Goal: Task Accomplishment & Management: Complete application form

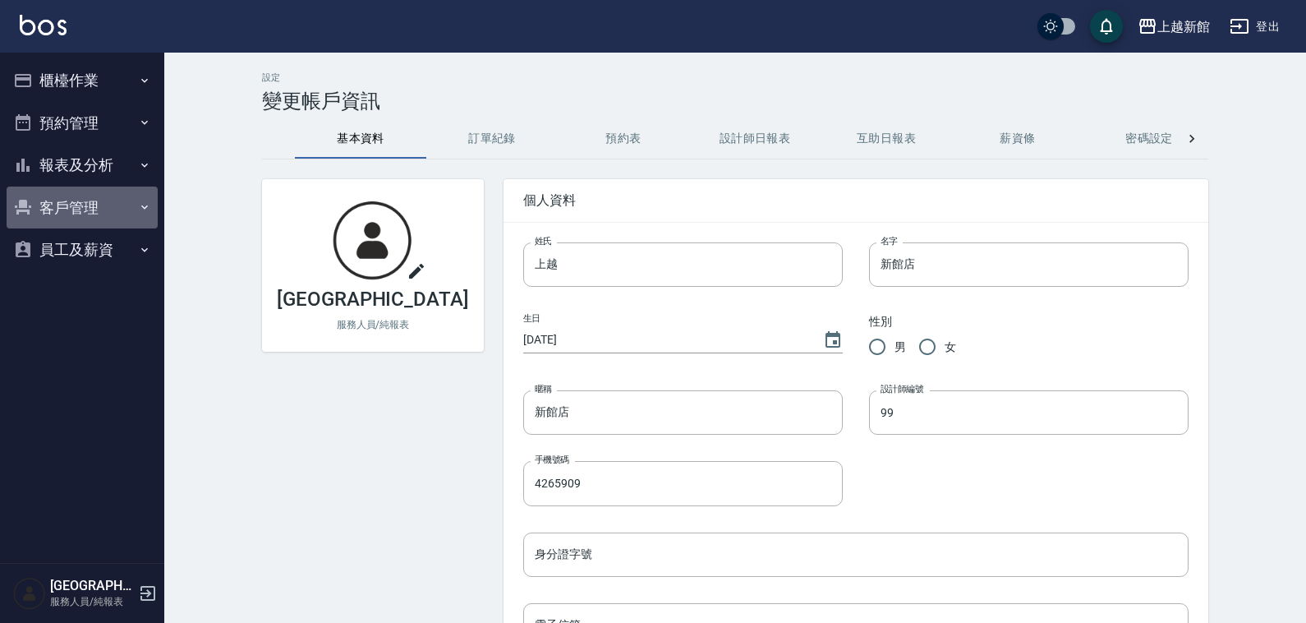
click at [87, 209] on button "客戶管理" at bounding box center [82, 207] width 151 height 43
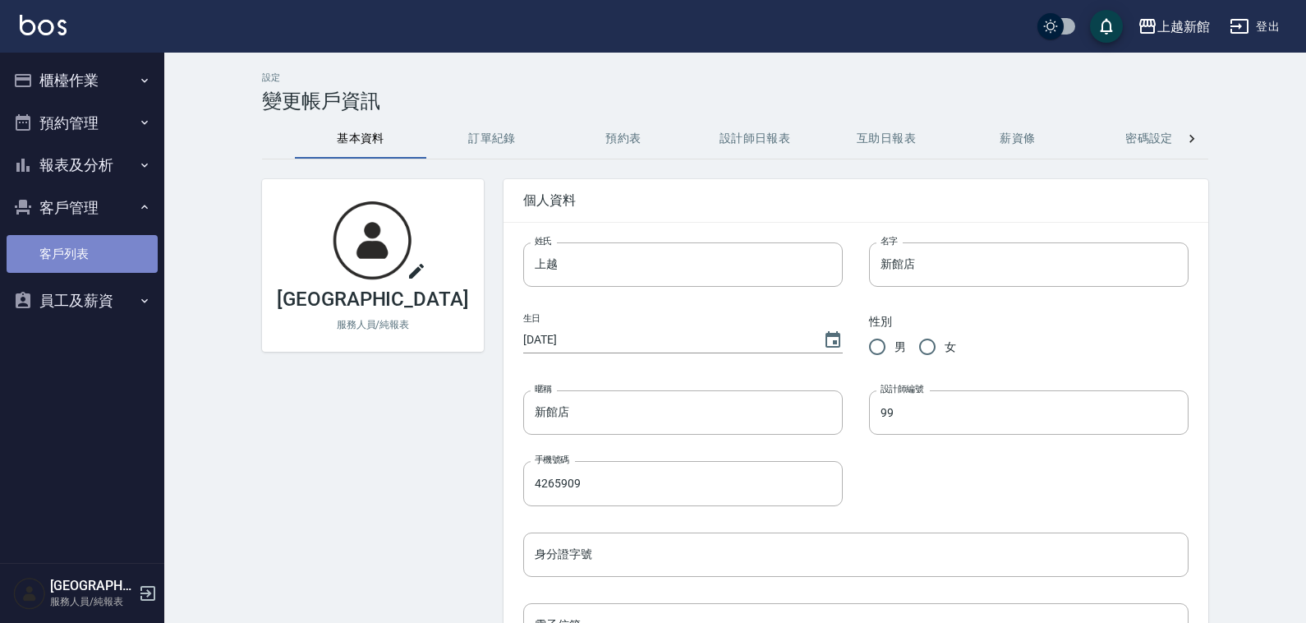
click at [120, 249] on link "客戶列表" at bounding box center [82, 254] width 151 height 38
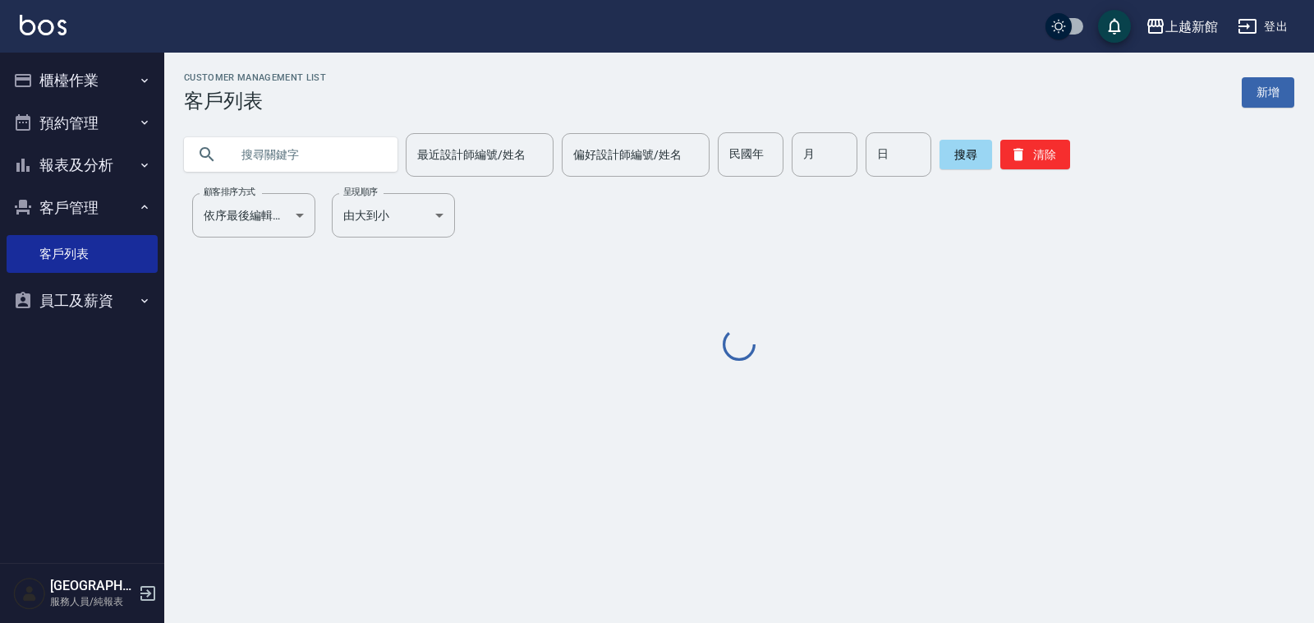
click at [323, 164] on input "text" at bounding box center [307, 154] width 154 height 44
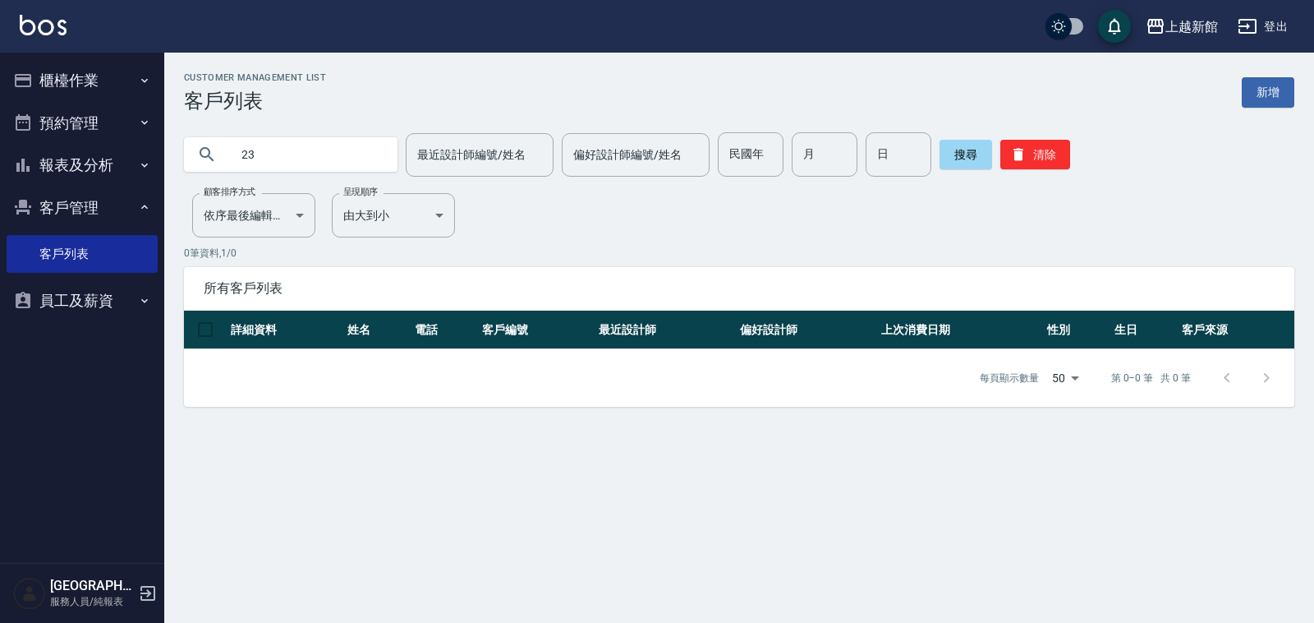
type input "2"
type input "3"
type input "4"
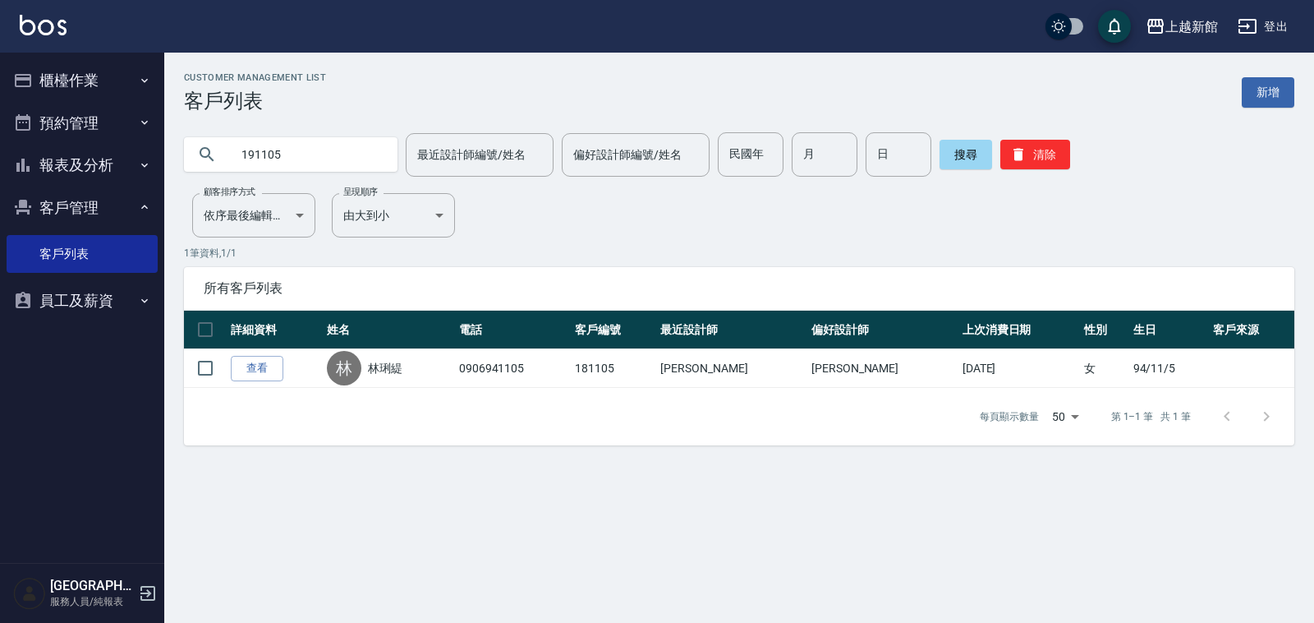
type input "191105"
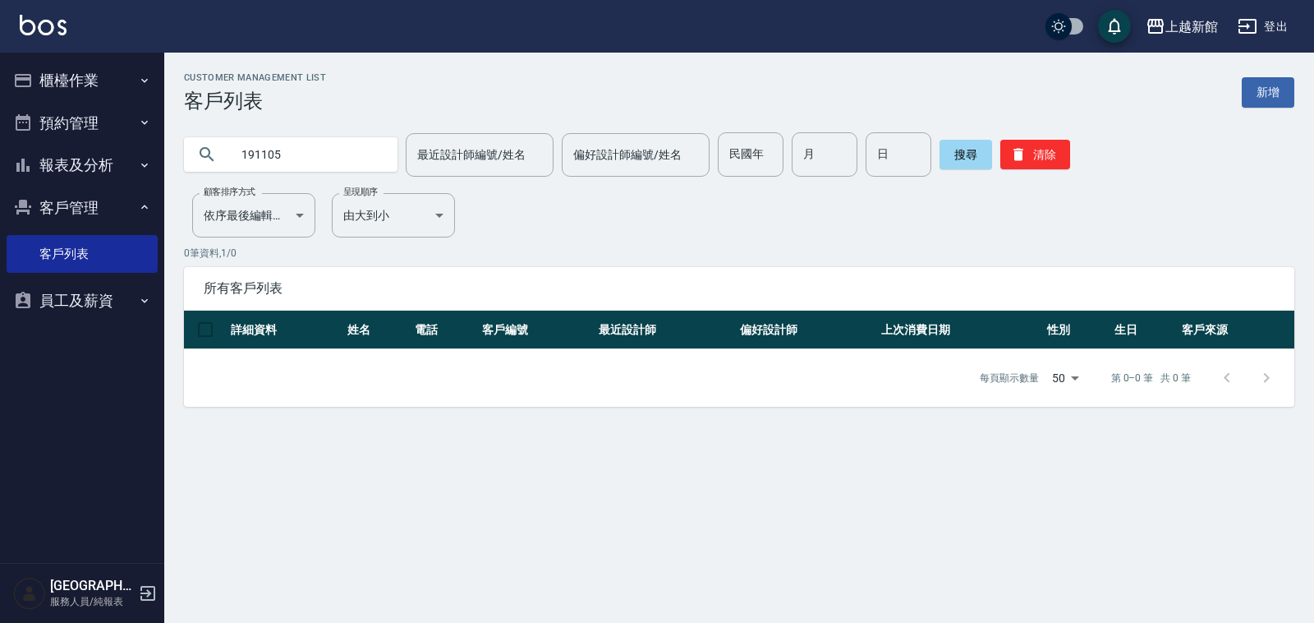
click at [352, 167] on input "191105" at bounding box center [307, 154] width 154 height 44
click at [1286, 87] on link "新增" at bounding box center [1268, 92] width 53 height 30
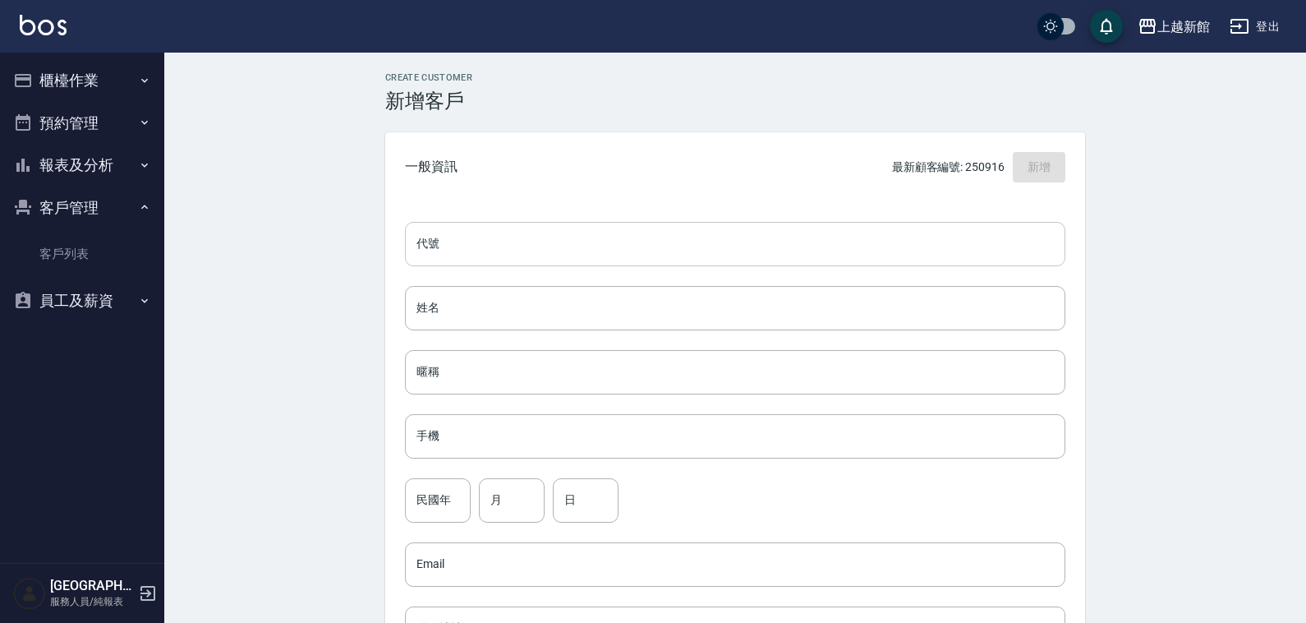
click at [553, 237] on input "代號" at bounding box center [735, 244] width 660 height 44
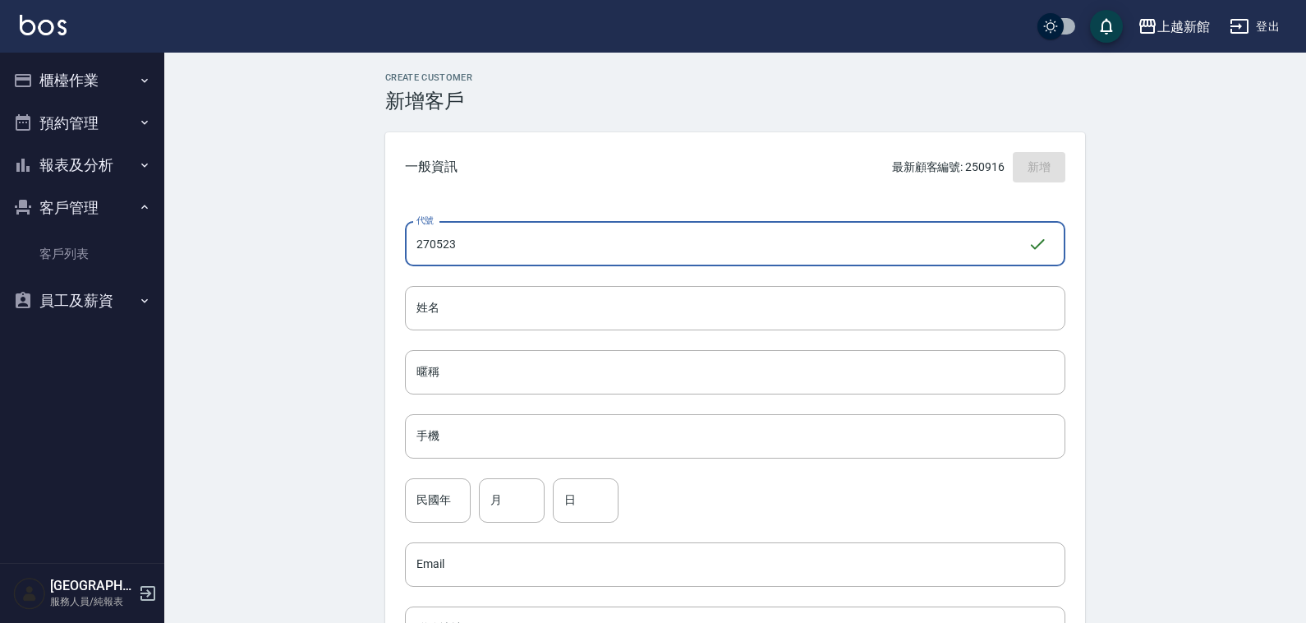
type input "270523"
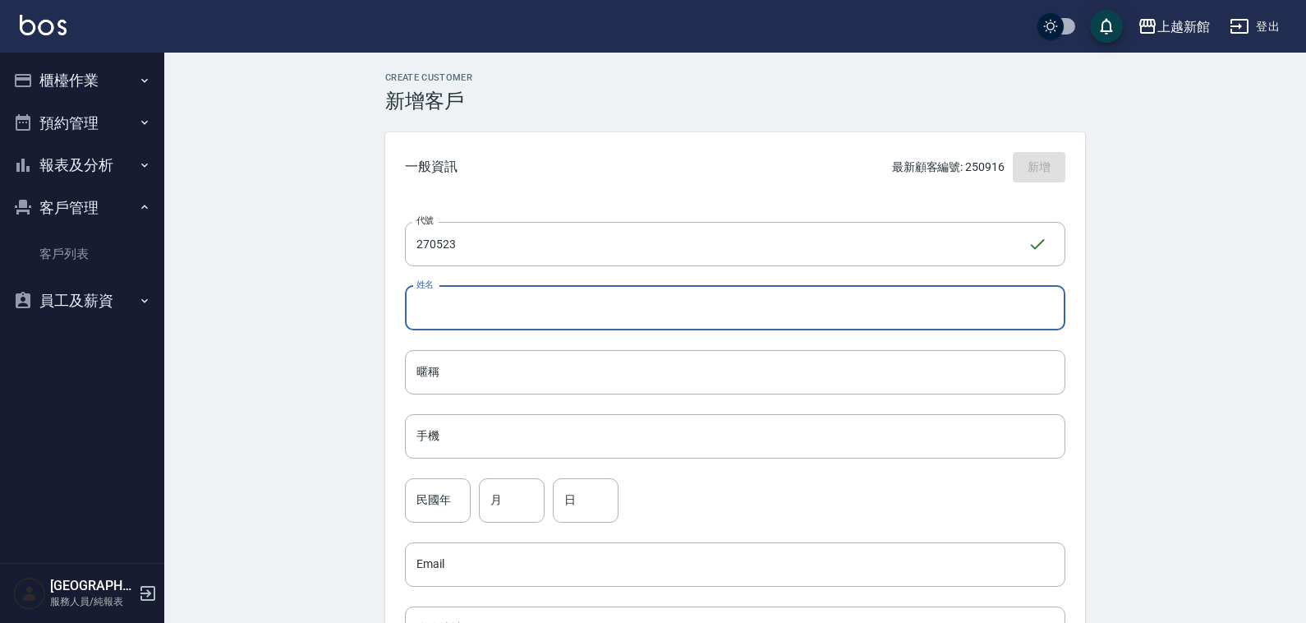
click at [951, 309] on input "姓名" at bounding box center [735, 308] width 660 height 44
type input "林恩熙"
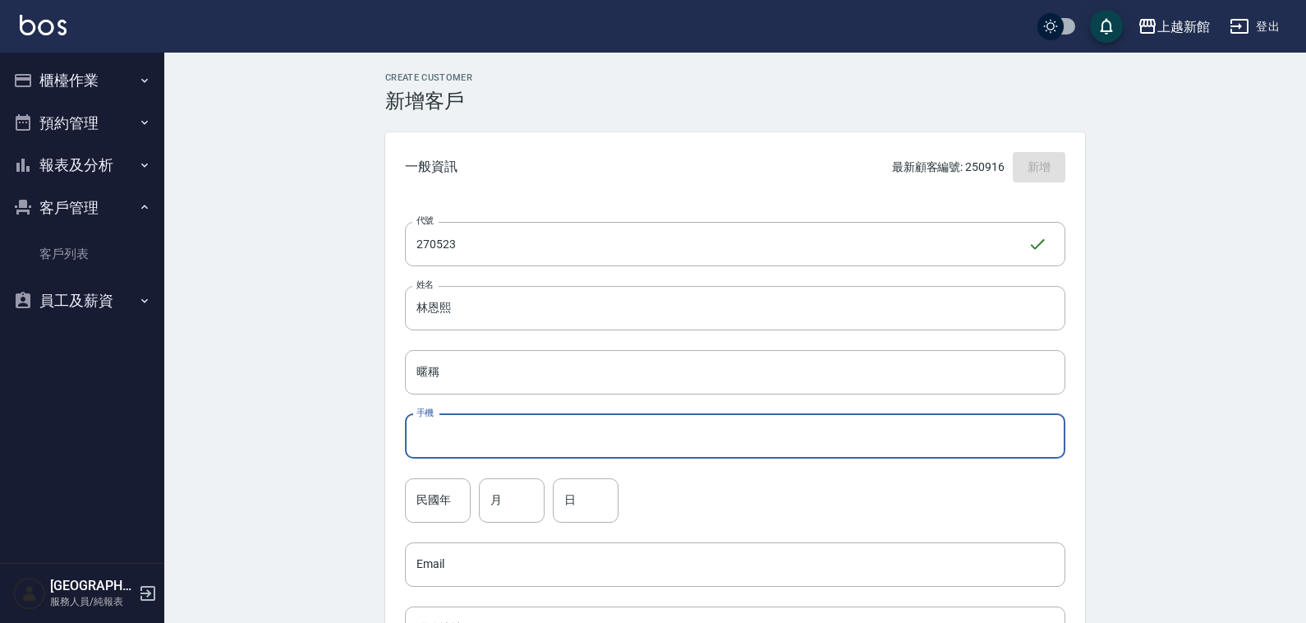
click at [627, 444] on input "手機" at bounding box center [735, 436] width 660 height 44
type input "096305885"
click at [431, 505] on input "民國年" at bounding box center [438, 500] width 66 height 44
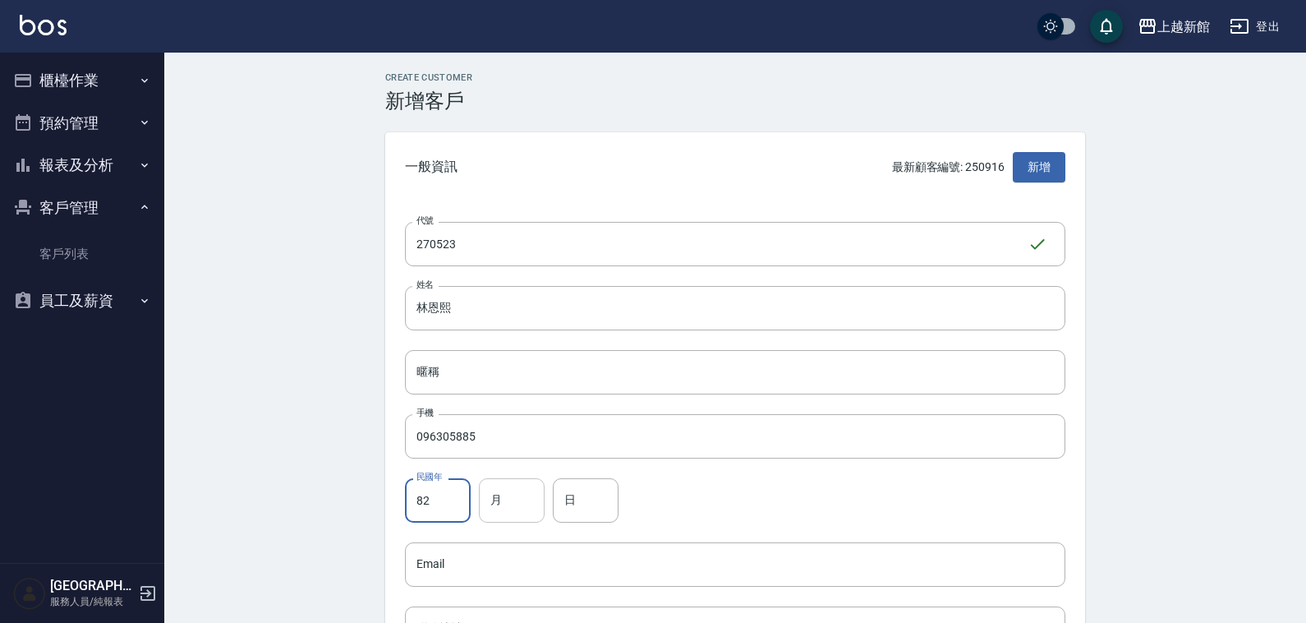
type input "82"
click at [515, 498] on input "月" at bounding box center [512, 500] width 66 height 44
type input "05"
drag, startPoint x: 593, startPoint y: 508, endPoint x: 602, endPoint y: 493, distance: 17.3
click at [601, 499] on input "日" at bounding box center [586, 500] width 66 height 44
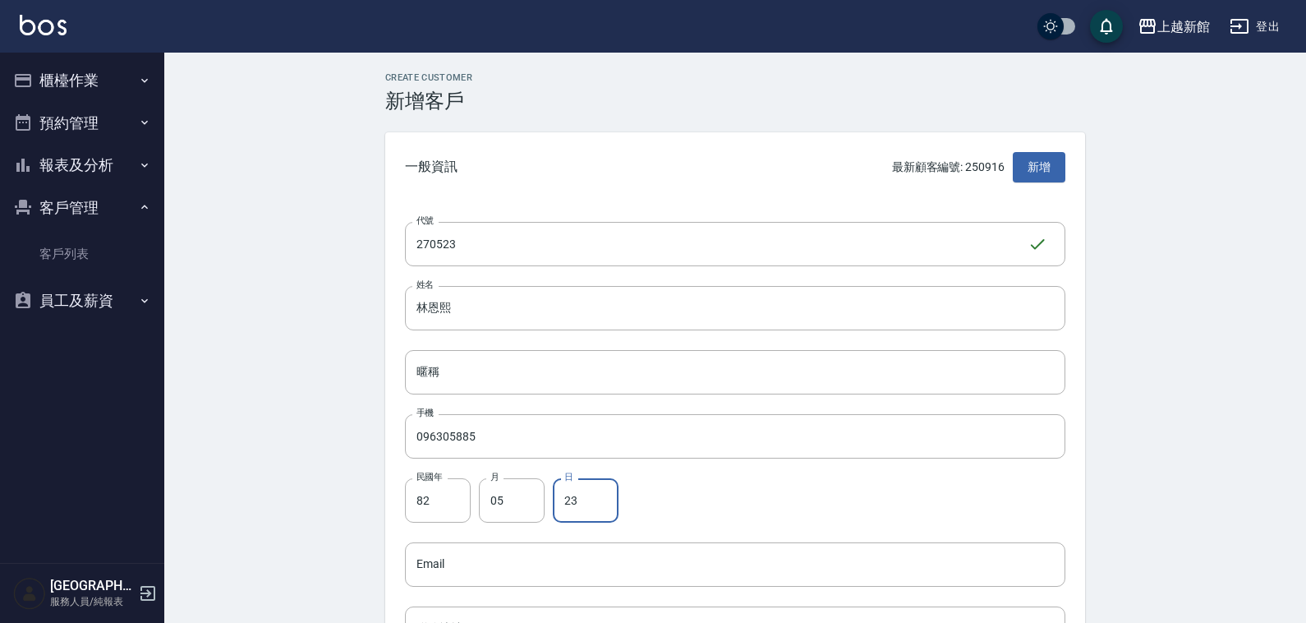
type input "23"
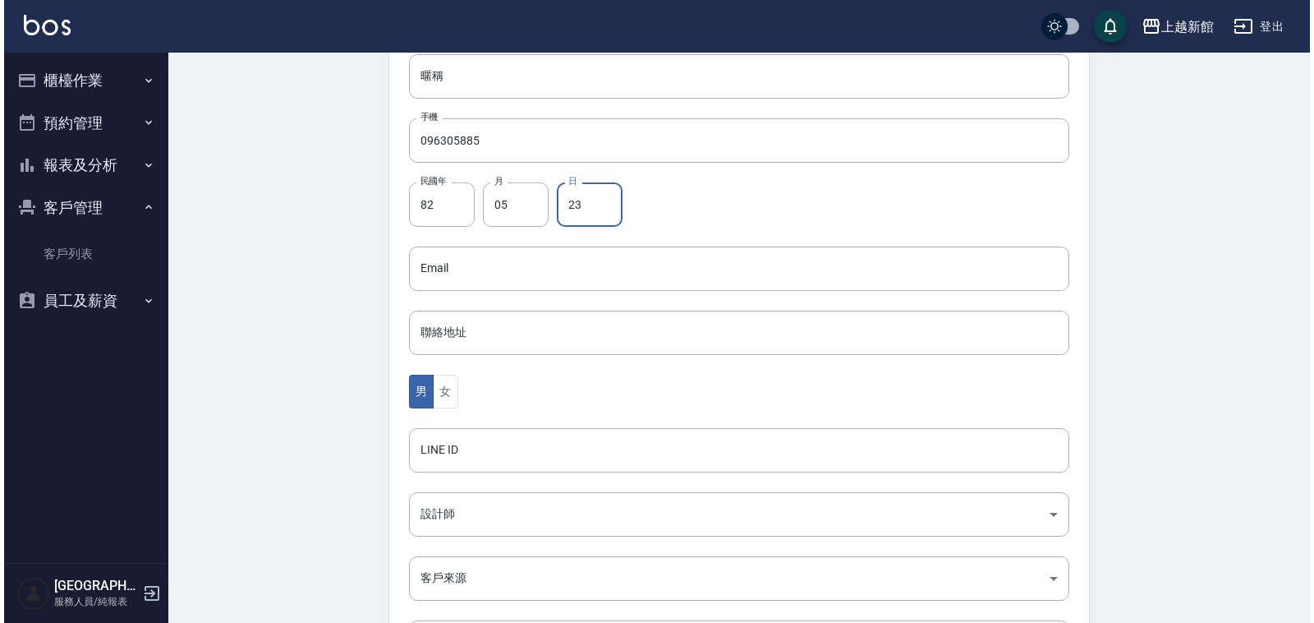
scroll to position [411, 0]
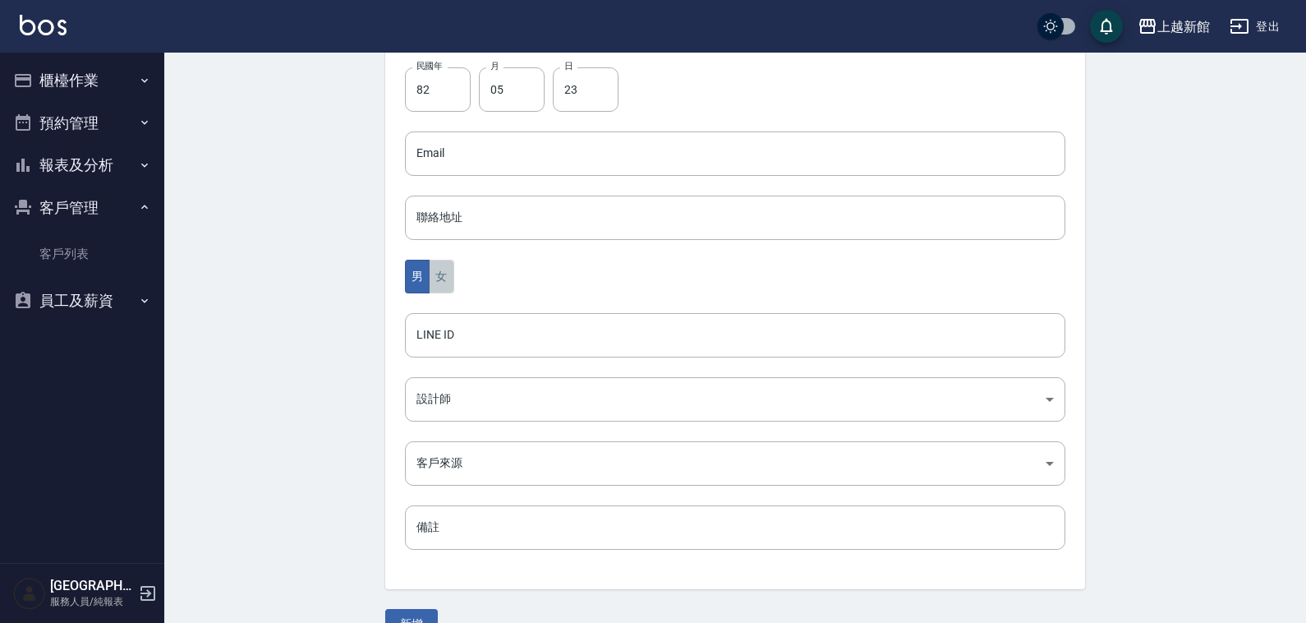
click at [442, 281] on button "女" at bounding box center [441, 277] width 25 height 34
click at [482, 395] on body "上越新館 登出 櫃檯作業 材料自購登錄 現場電腦打卡 預約管理 預約管理 單日預約紀錄 單週預約紀錄 報表及分析 報表目錄 店家日報表 互助日報表 互助業績報…" at bounding box center [653, 124] width 1306 height 1070
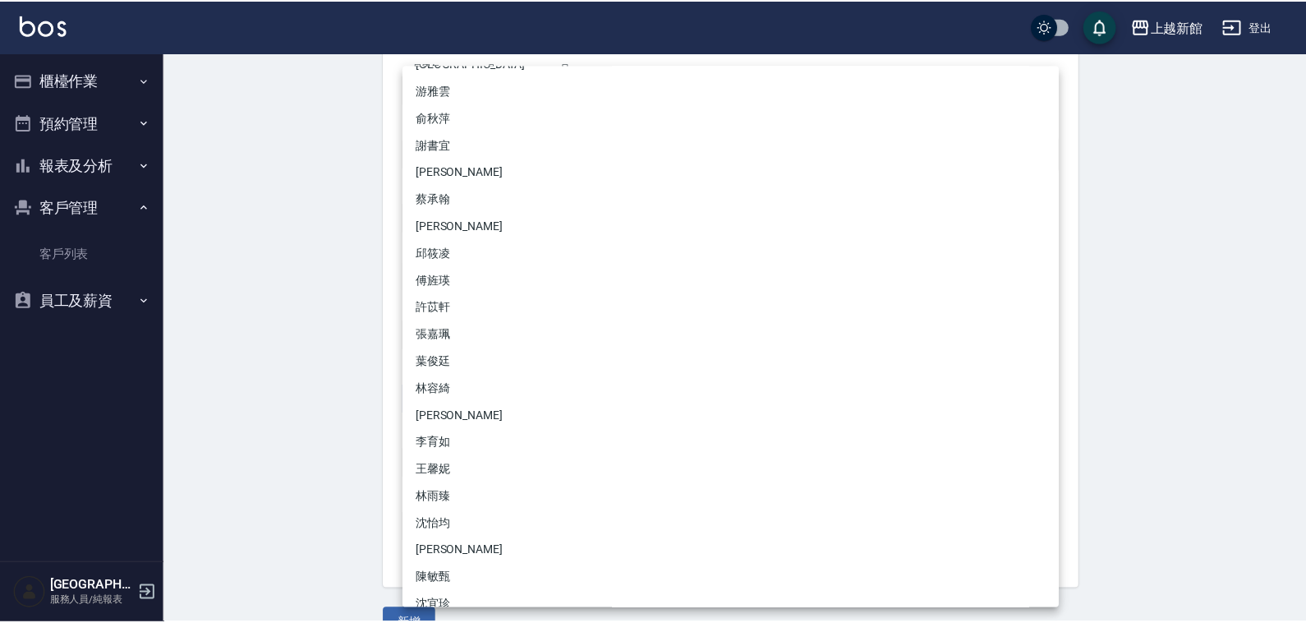
scroll to position [173, 0]
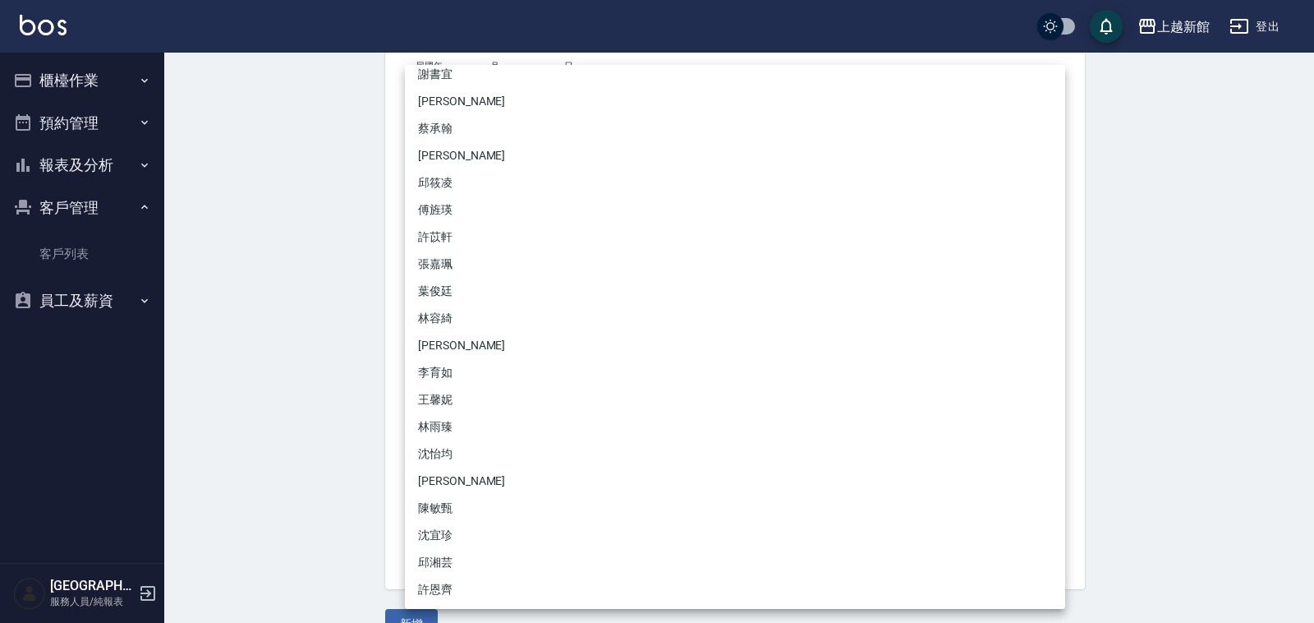
click at [449, 347] on li "[PERSON_NAME]" at bounding box center [735, 345] width 660 height 27
type input "e93110ab-62fc-4023-bad0-8eaa73071419"
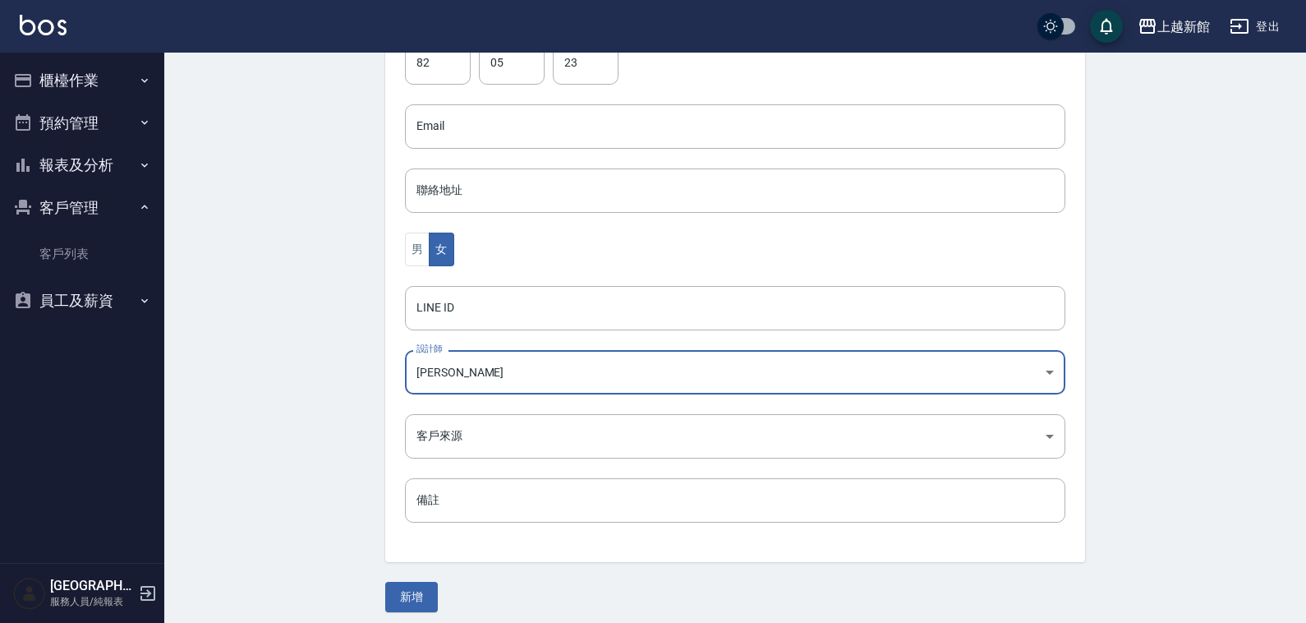
scroll to position [445, 0]
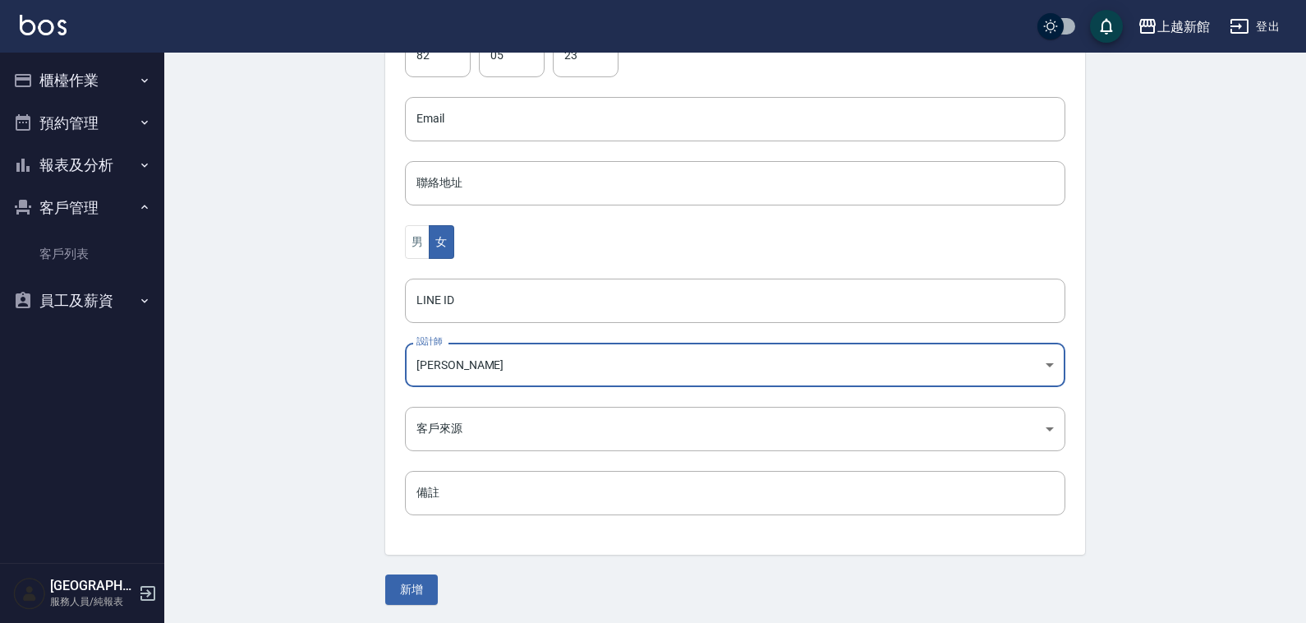
click at [425, 587] on button "新增" at bounding box center [411, 589] width 53 height 30
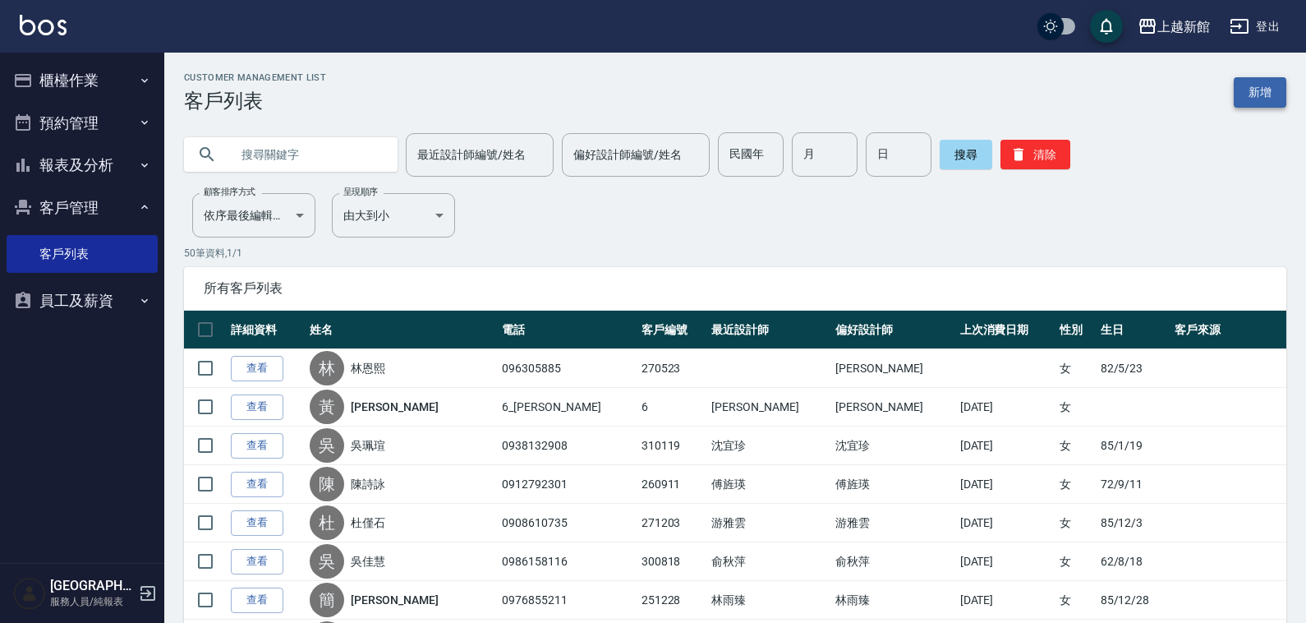
click at [1239, 84] on link "新增" at bounding box center [1260, 92] width 53 height 30
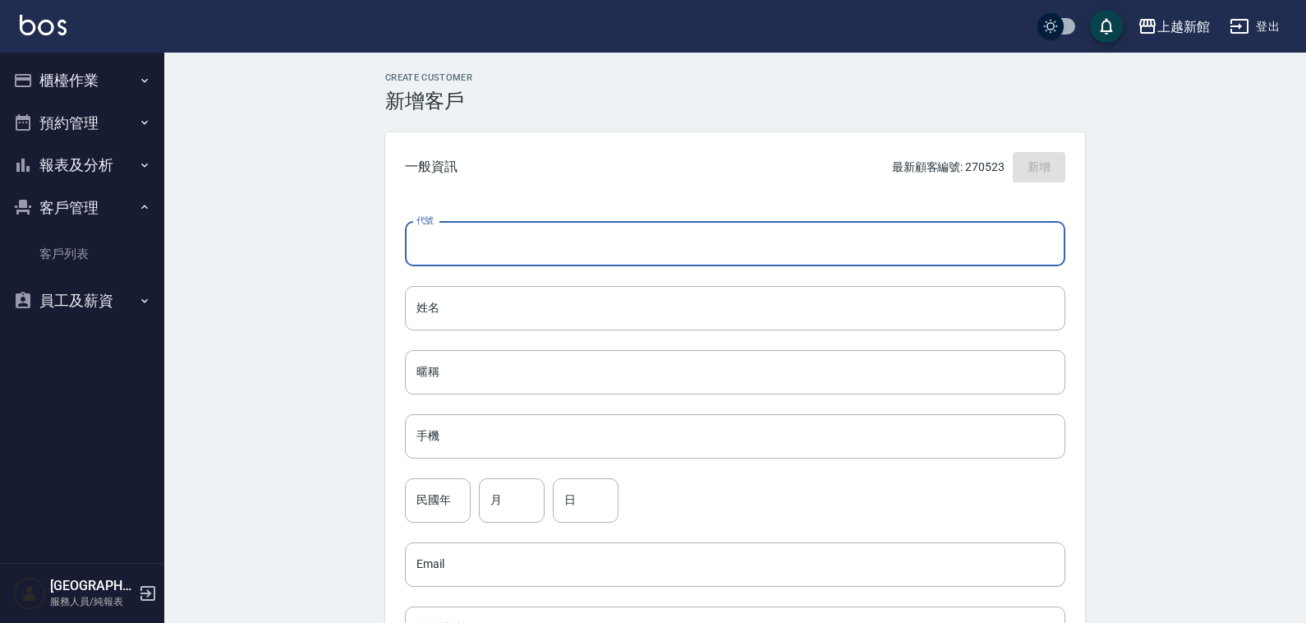
drag, startPoint x: 845, startPoint y: 230, endPoint x: 848, endPoint y: 239, distance: 9.6
click at [848, 239] on input "代號" at bounding box center [735, 244] width 660 height 44
type input "230602"
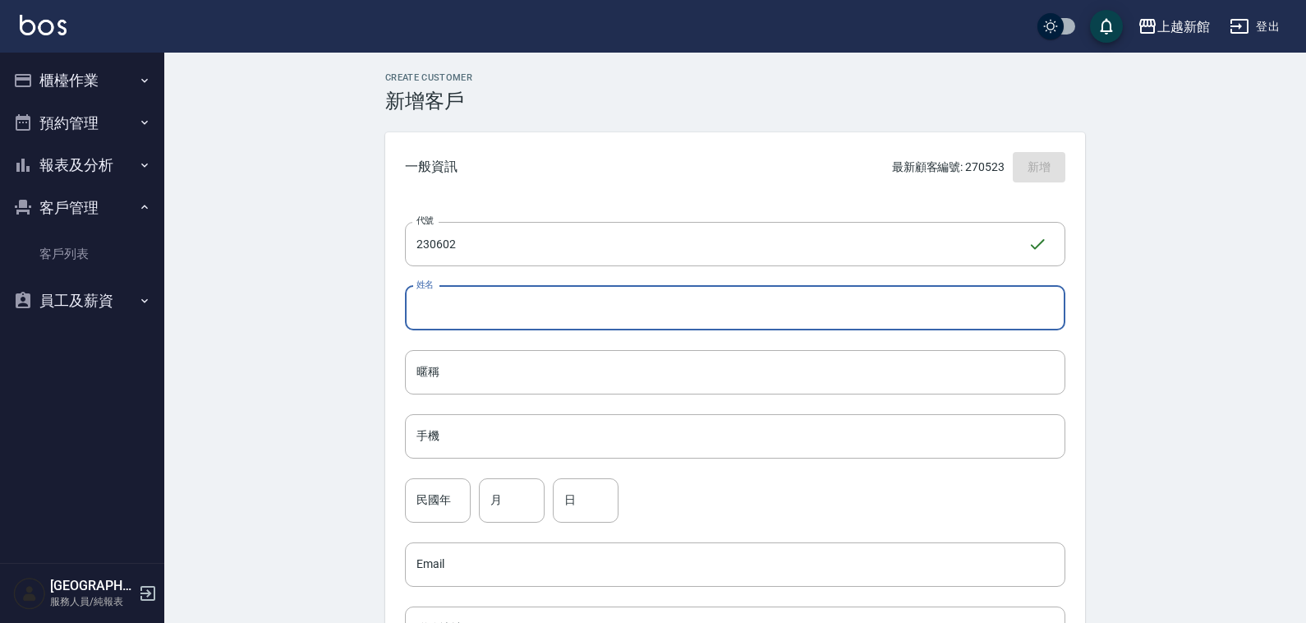
click at [716, 320] on input "姓名" at bounding box center [735, 308] width 660 height 44
type input "u"
type input "楊馥甄"
click at [465, 432] on input "手機" at bounding box center [735, 436] width 660 height 44
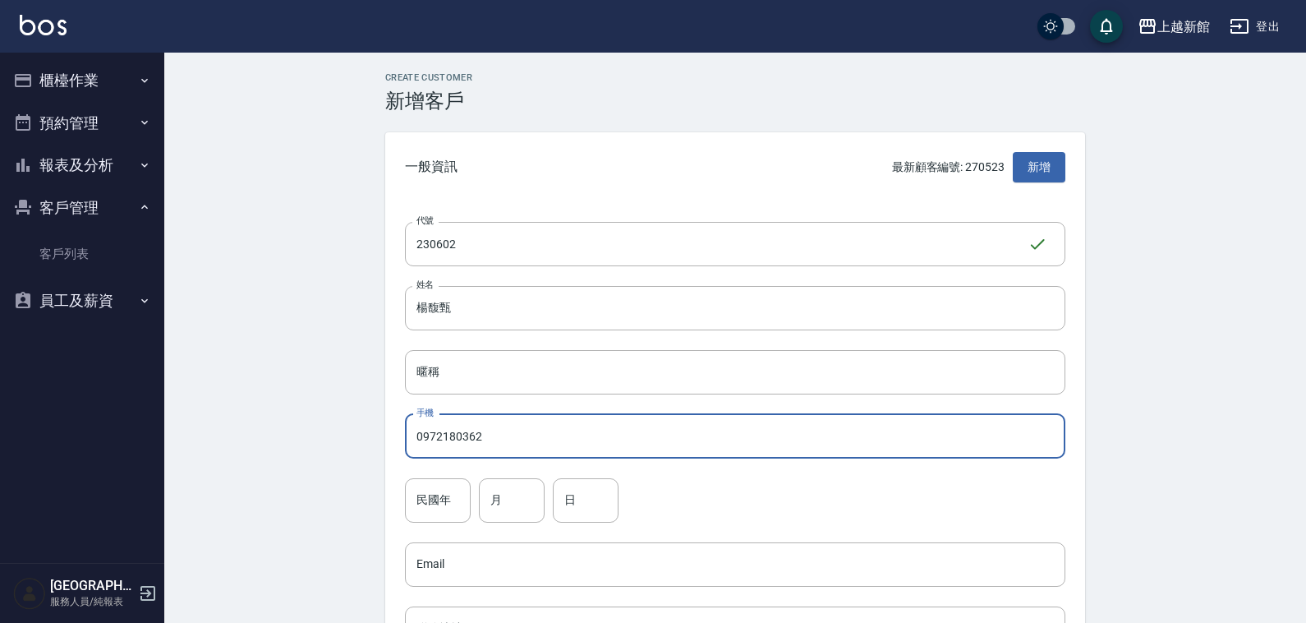
type input "0972180362"
click at [441, 509] on input "民國年" at bounding box center [438, 500] width 66 height 44
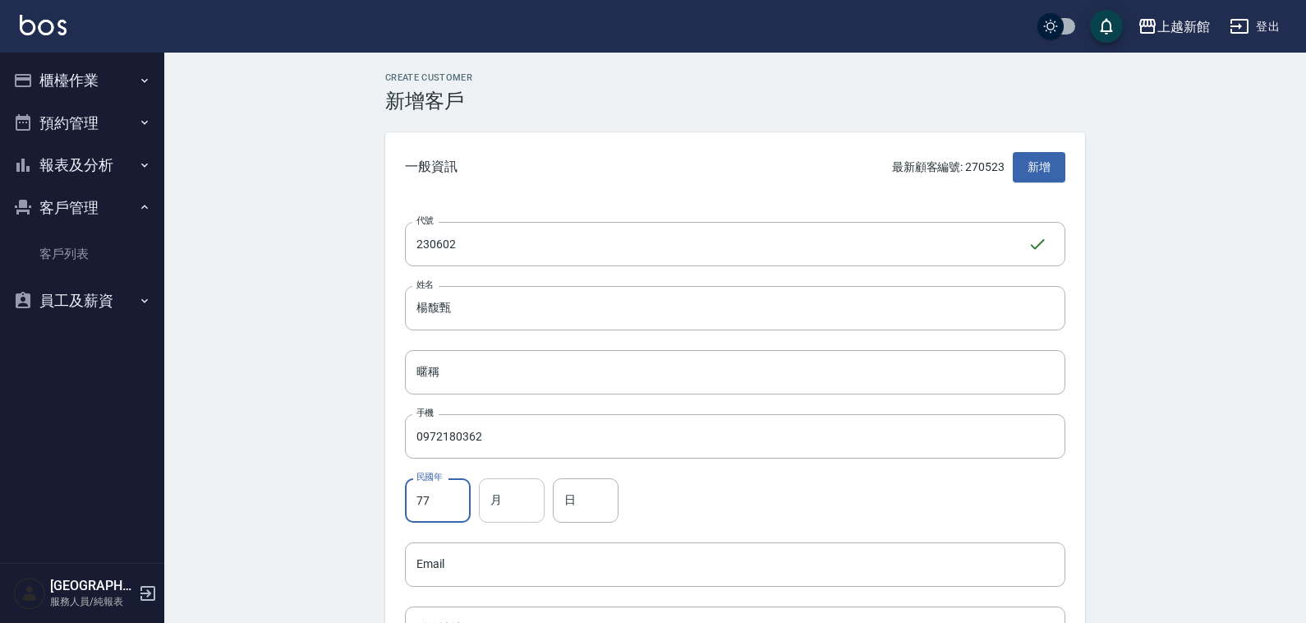
type input "77"
drag, startPoint x: 507, startPoint y: 502, endPoint x: 518, endPoint y: 512, distance: 14.5
click at [518, 512] on input "月" at bounding box center [512, 500] width 66 height 44
type input "06"
click at [605, 501] on input "日" at bounding box center [586, 500] width 66 height 44
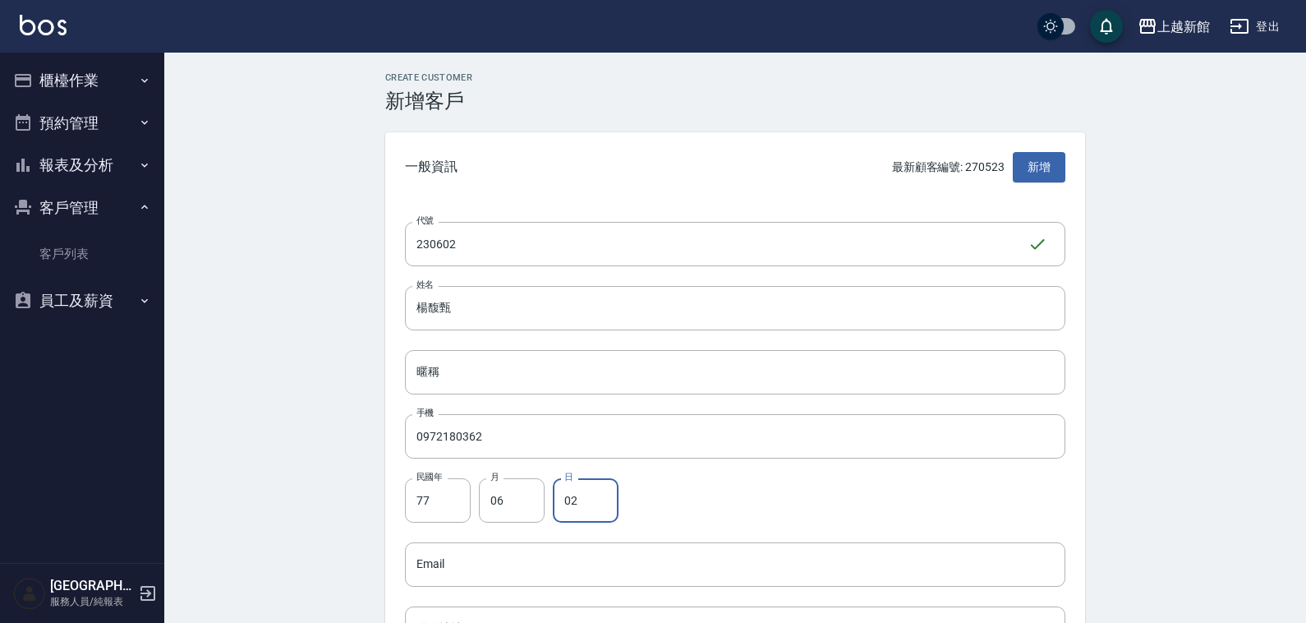
type input "02"
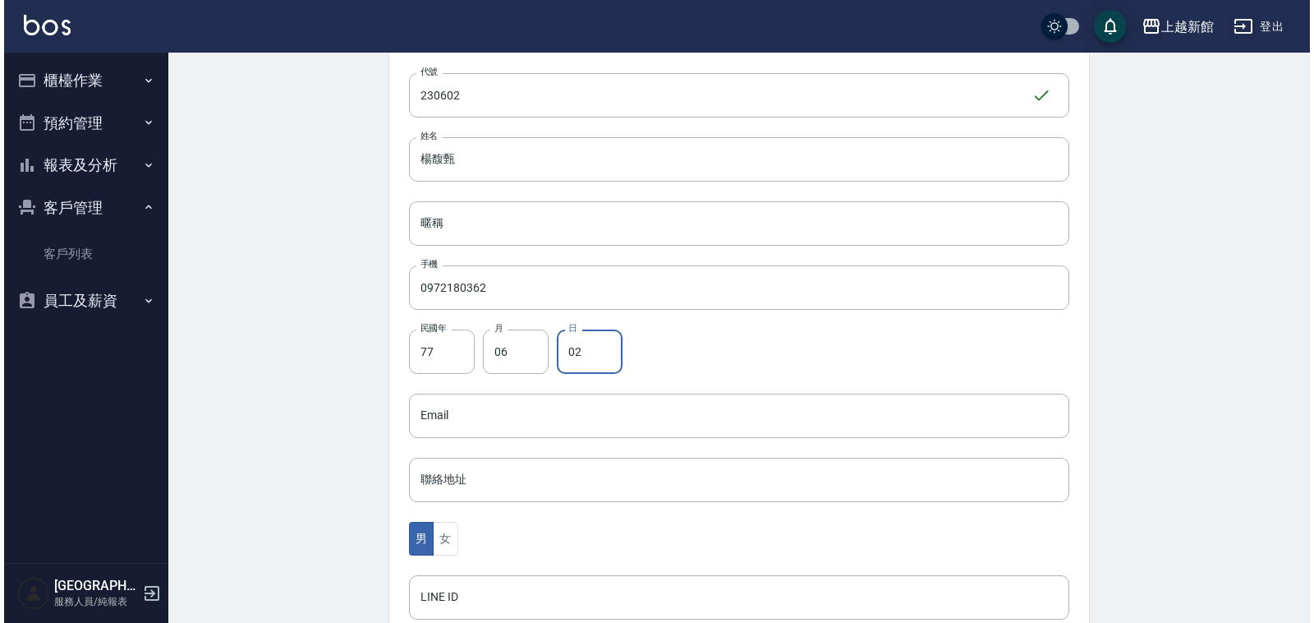
scroll to position [411, 0]
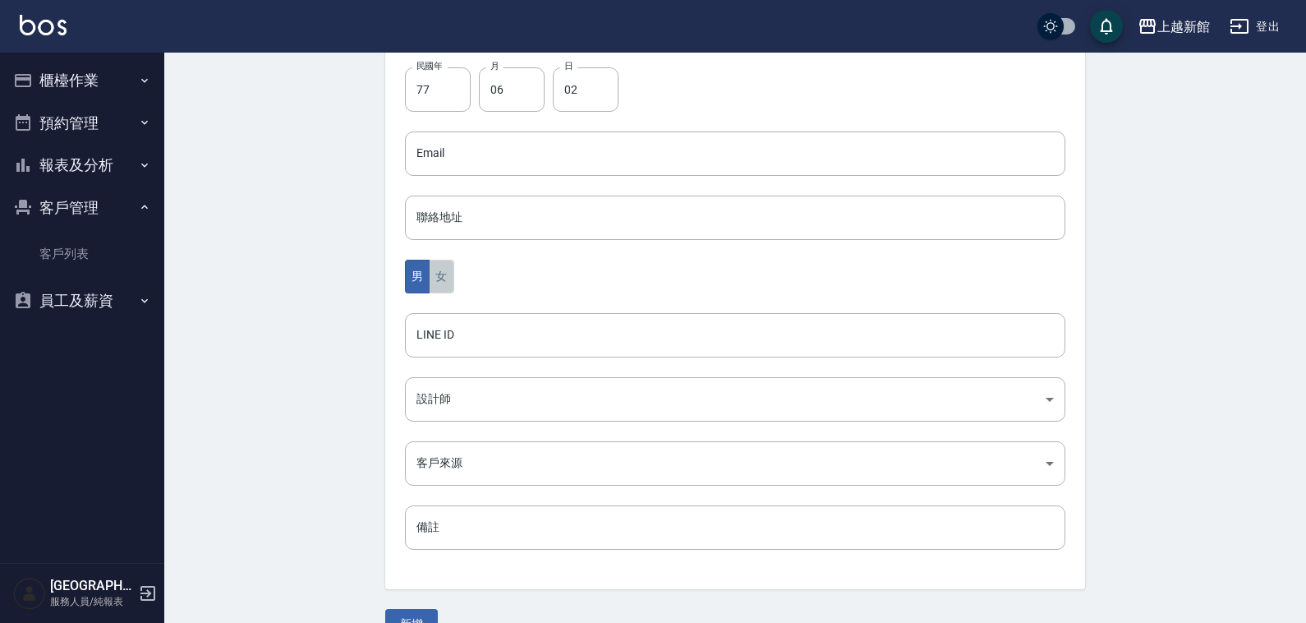
click at [435, 279] on button "女" at bounding box center [441, 277] width 25 height 34
click at [475, 412] on body "上越新館 登出 櫃檯作業 材料自購登錄 現場電腦打卡 預約管理 預約管理 單日預約紀錄 單週預約紀錄 報表及分析 報表目錄 店家日報表 互助日報表 互助業績報…" at bounding box center [653, 124] width 1306 height 1070
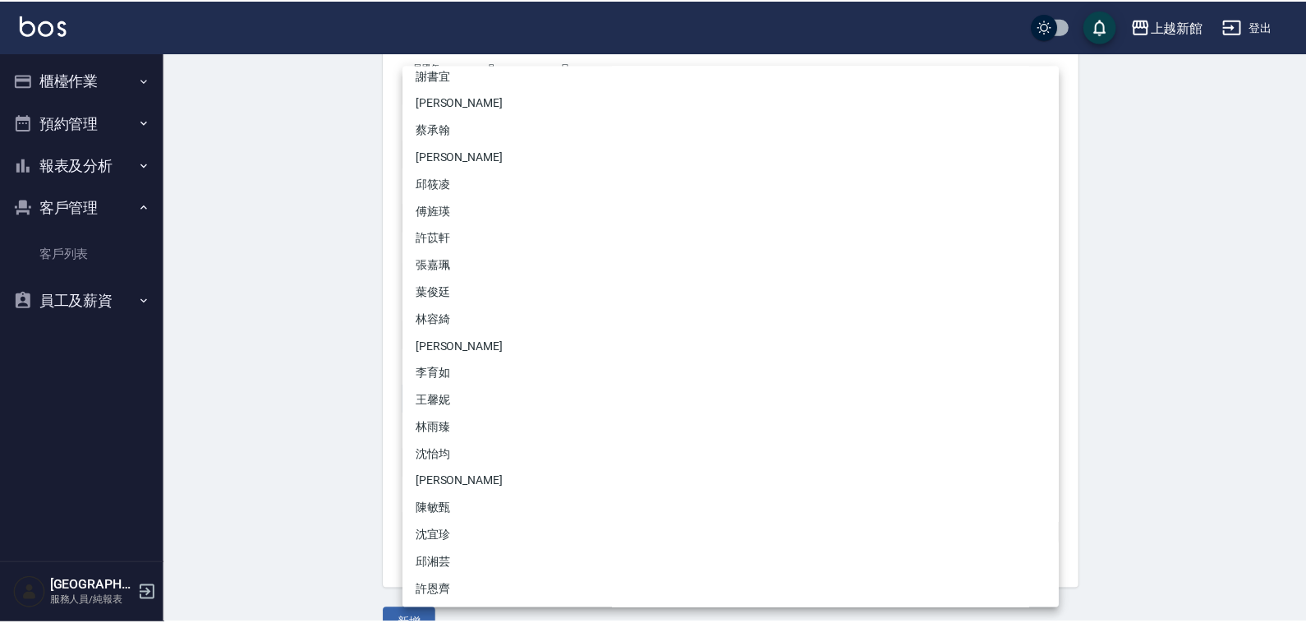
scroll to position [173, 0]
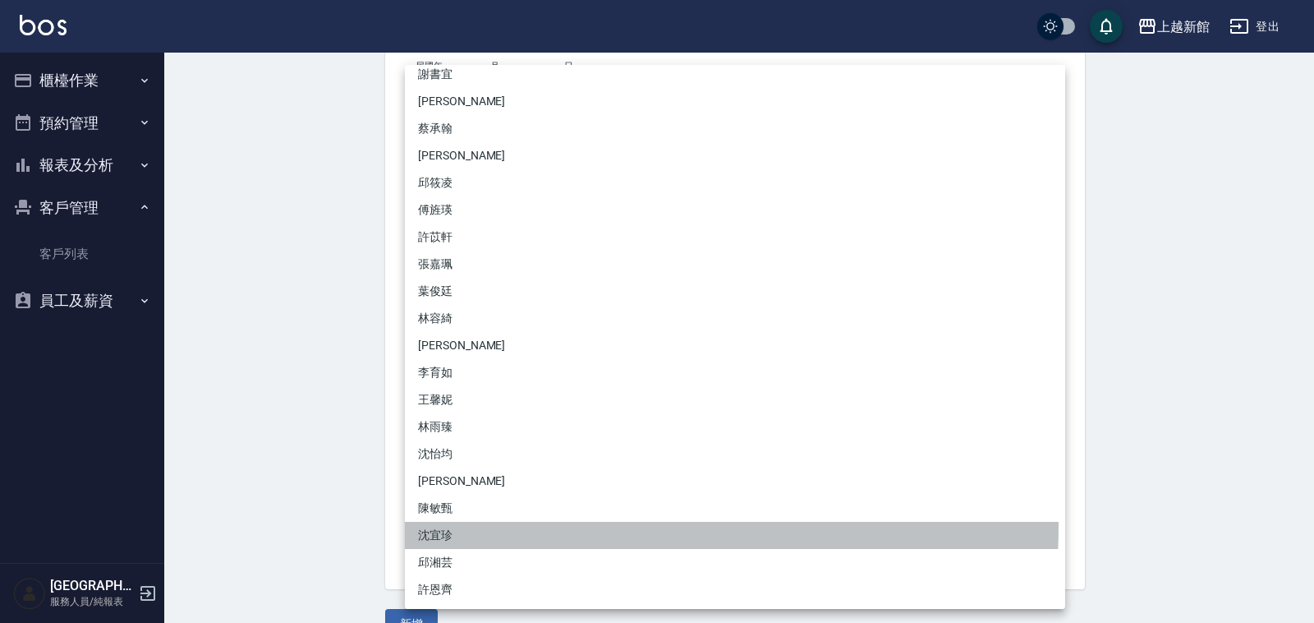
click at [535, 524] on li "沈宜珍" at bounding box center [735, 535] width 660 height 27
type input "d1a7700f-ed7d-493f-ab9c-4628fc9935fc"
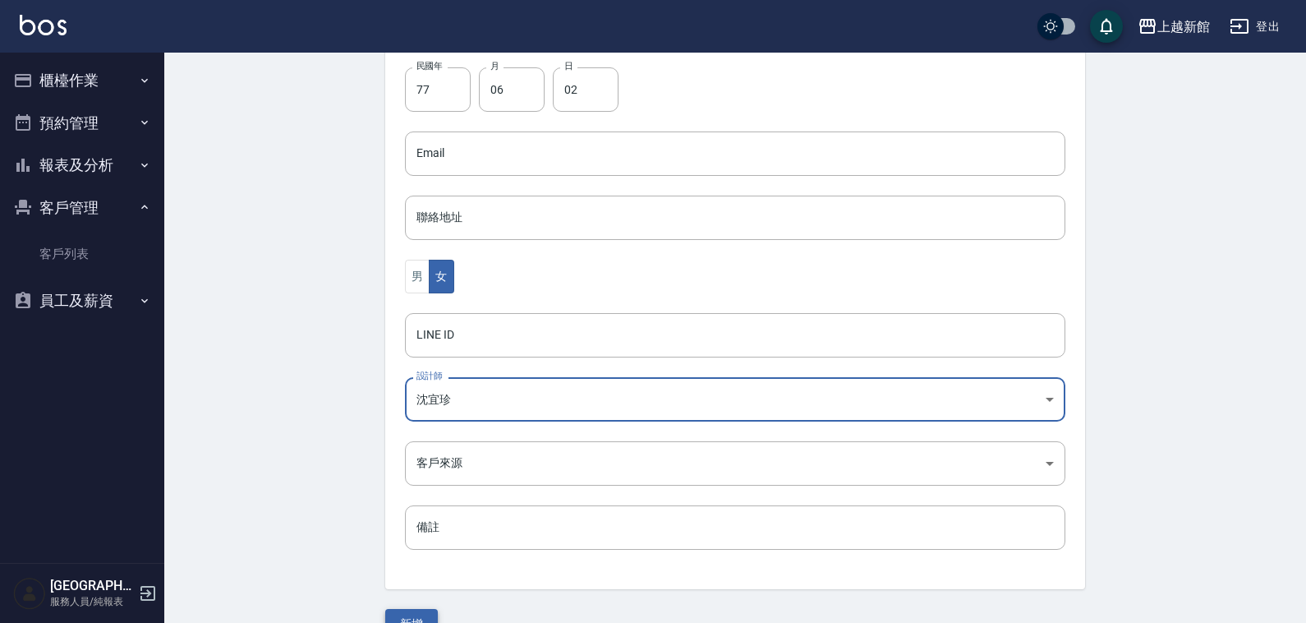
click at [408, 619] on button "新增" at bounding box center [411, 624] width 53 height 30
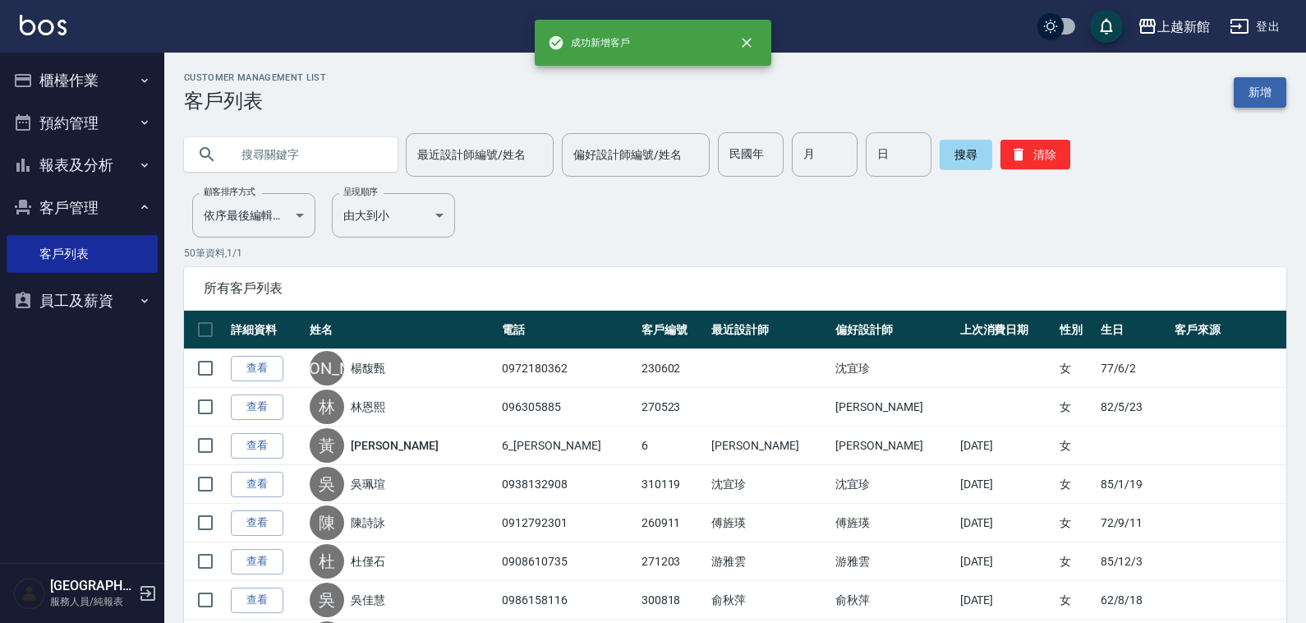
click at [1276, 99] on link "新增" at bounding box center [1260, 92] width 53 height 30
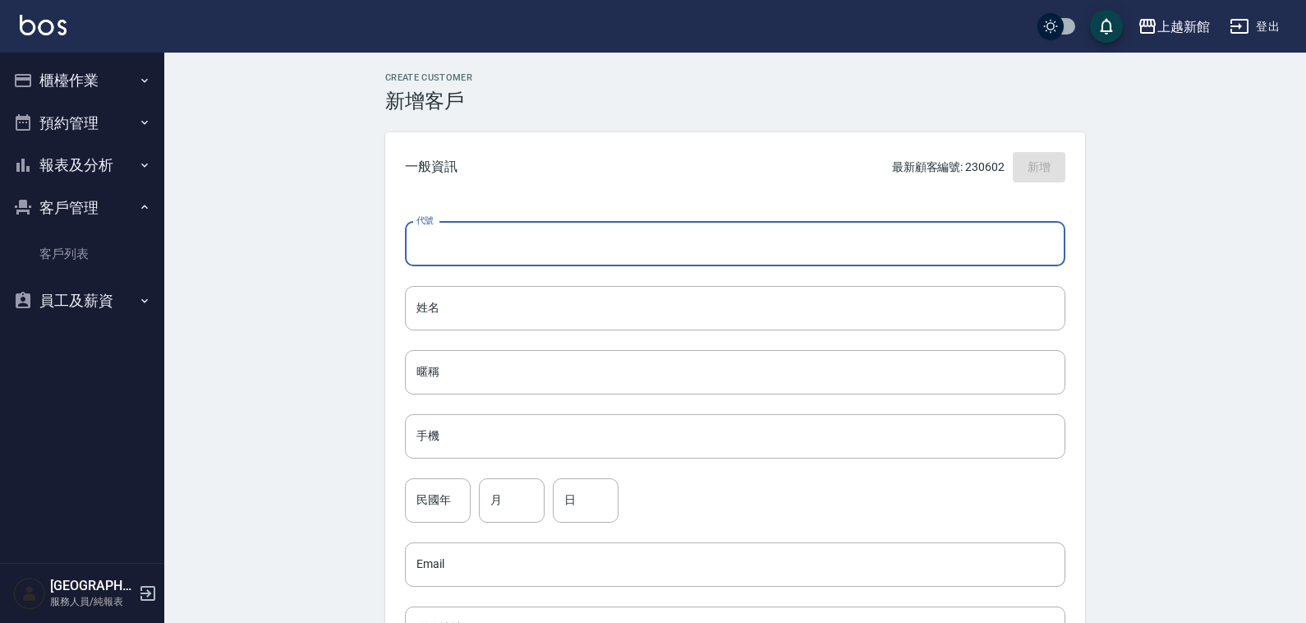
click at [631, 223] on input "代號" at bounding box center [735, 244] width 660 height 44
type input "311028"
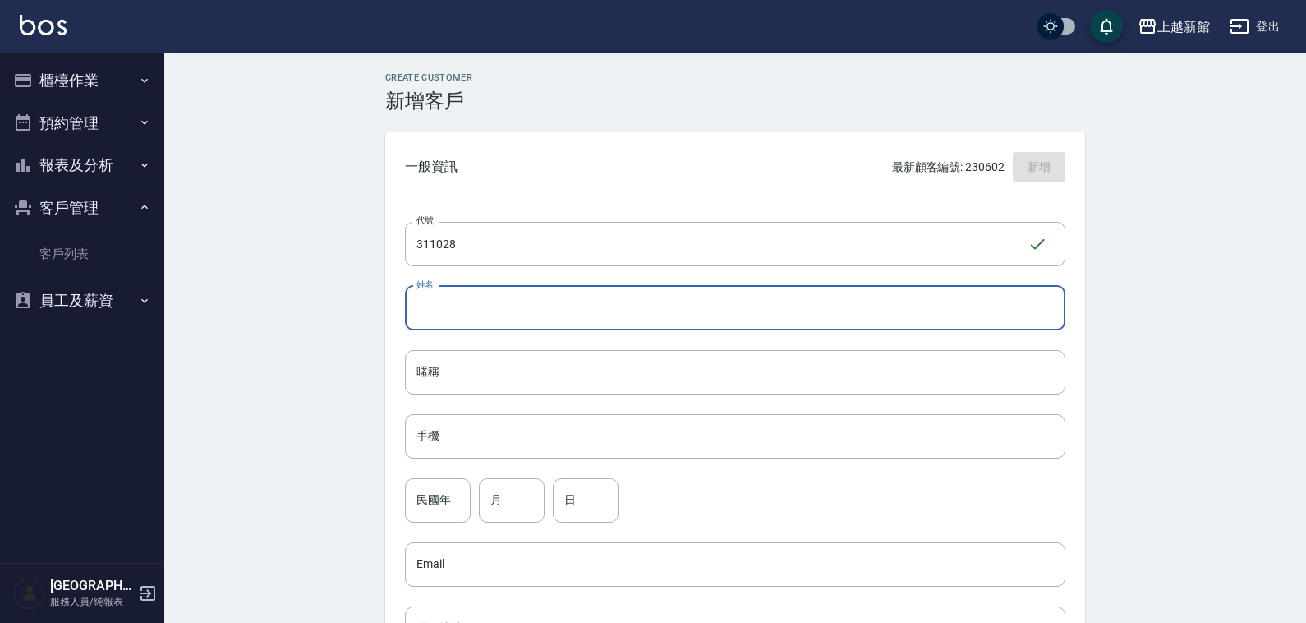
click at [536, 308] on input "姓名" at bounding box center [735, 308] width 660 height 44
type input "4"
type input "r"
type input "[PERSON_NAME]"
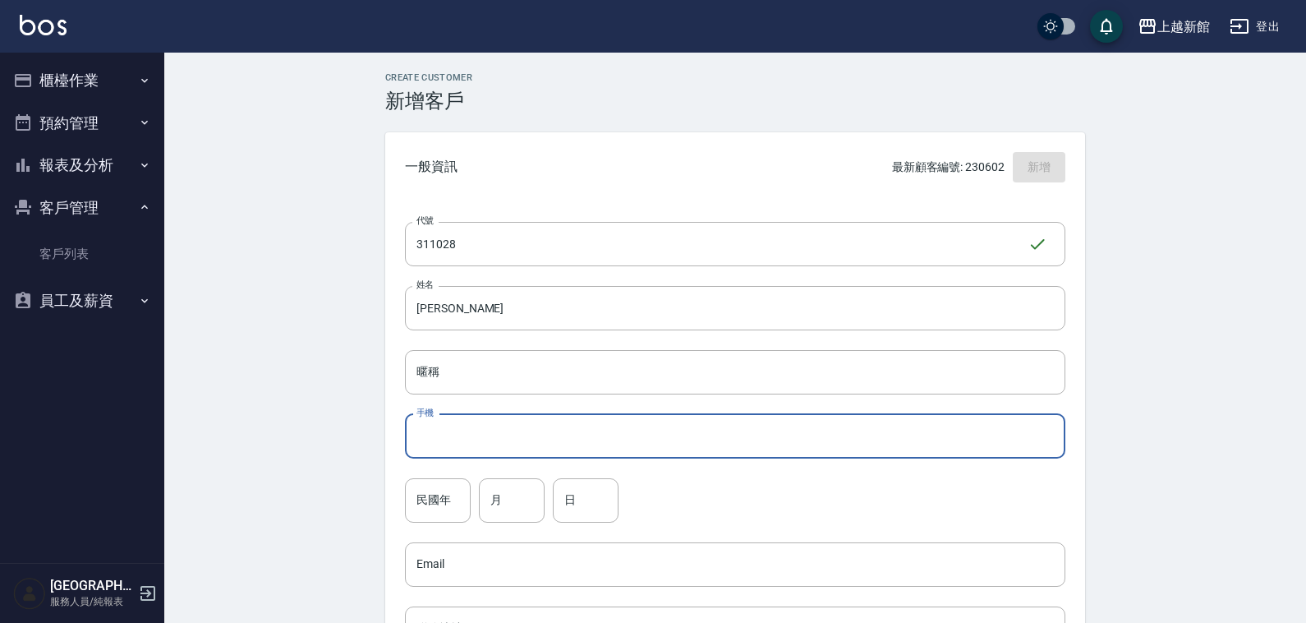
click at [723, 440] on input "手機" at bounding box center [735, 436] width 660 height 44
type input "0985187545"
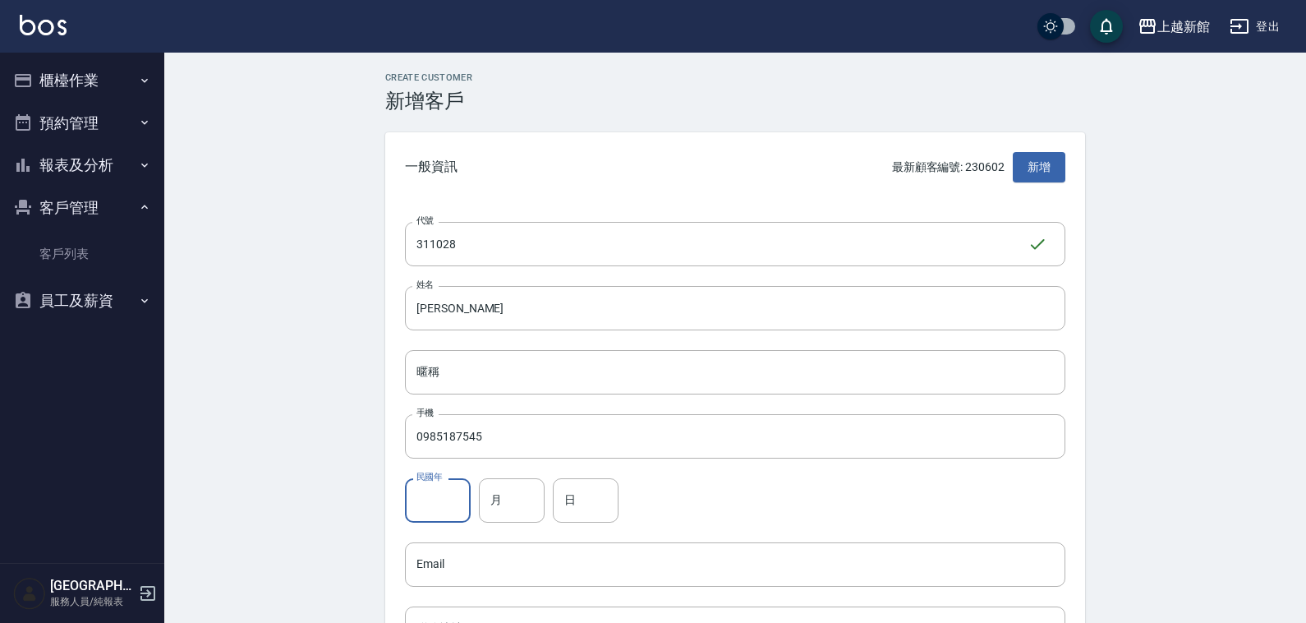
click at [460, 503] on input "民國年" at bounding box center [438, 500] width 66 height 44
type input "92"
click at [495, 506] on input "月" at bounding box center [512, 500] width 66 height 44
type input "10"
click at [601, 499] on input "日" at bounding box center [586, 500] width 66 height 44
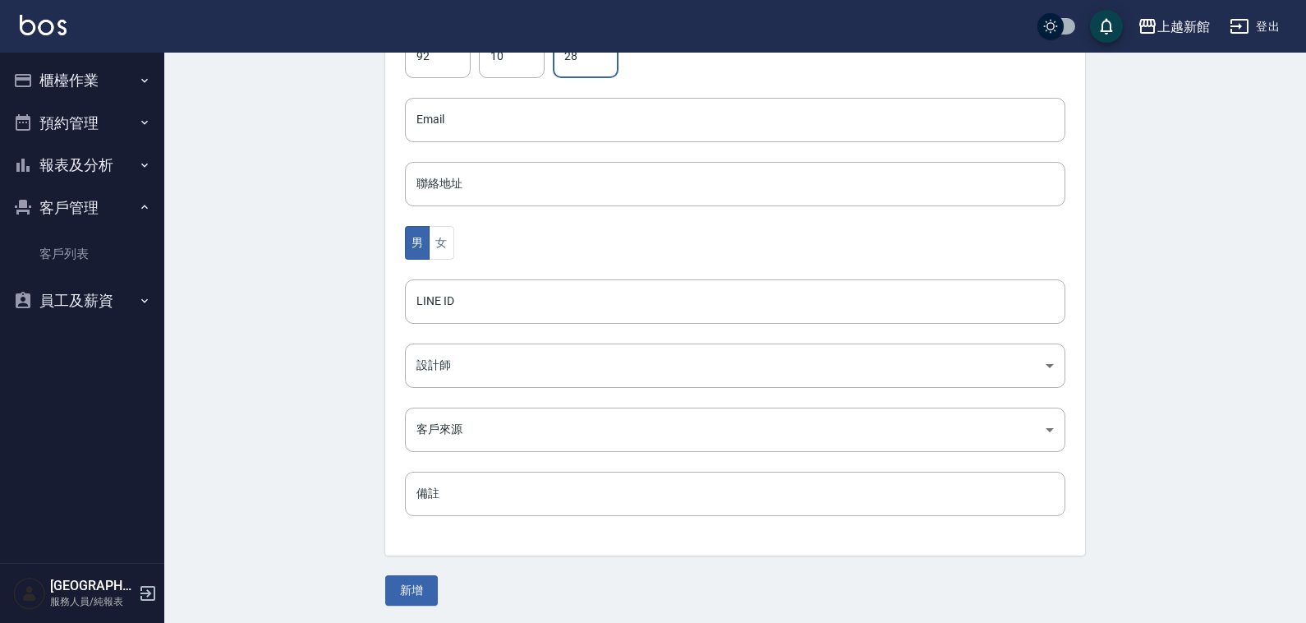
scroll to position [445, 0]
type input "28"
click at [438, 251] on button "女" at bounding box center [441, 242] width 25 height 34
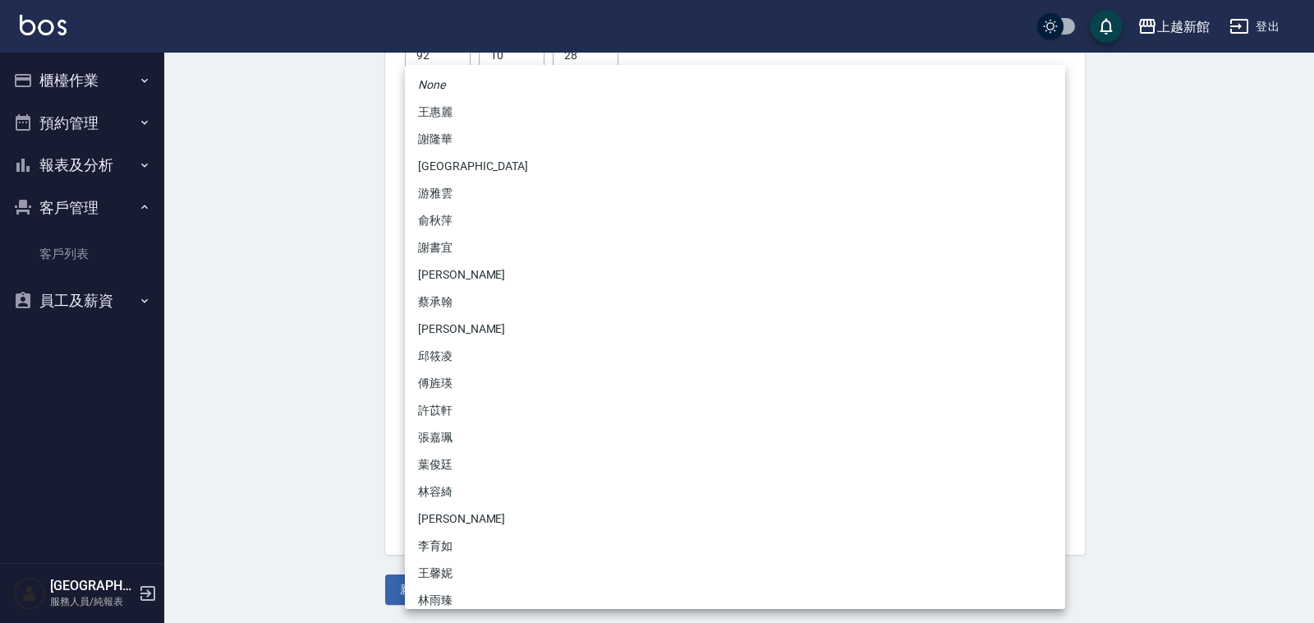
click at [475, 375] on body "上越新館 登出 櫃檯作業 材料自購登錄 現場電腦打卡 預約管理 預約管理 單日預約紀錄 單週預約紀錄 報表及分析 報表目錄 店家日報表 互助日報表 互助業績報…" at bounding box center [657, 90] width 1314 height 1070
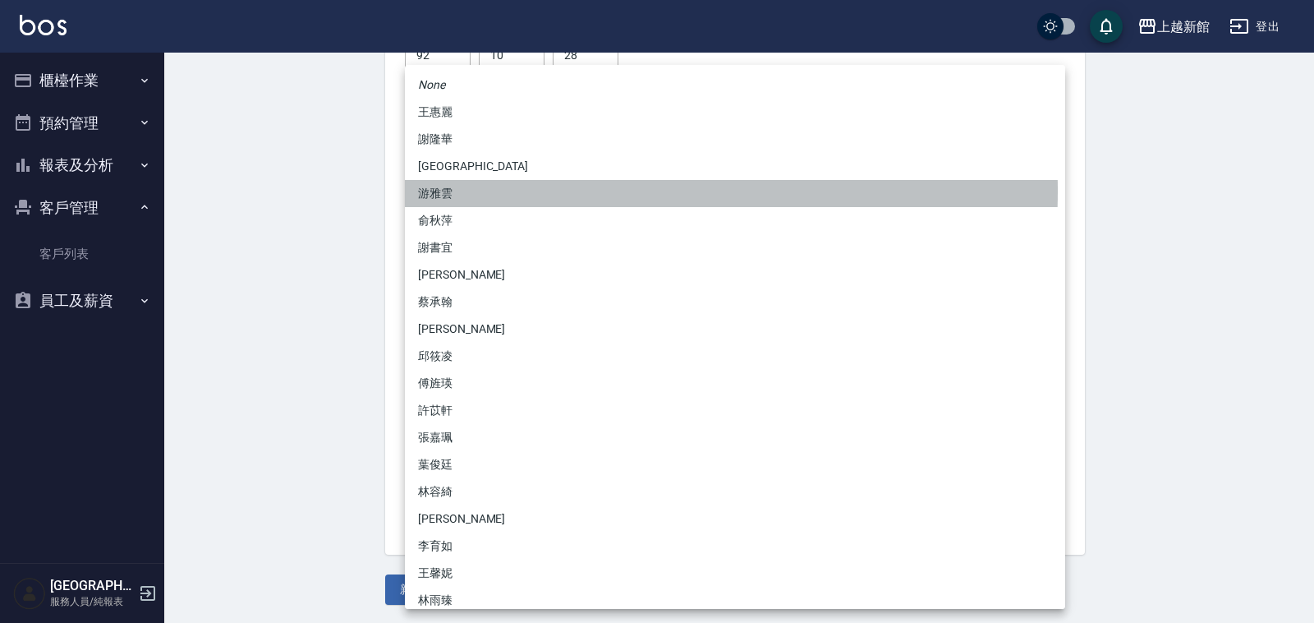
click at [469, 191] on li "游雅雲" at bounding box center [735, 193] width 660 height 27
type input "f7313804-6829-44b4-8327-9cb5f151e927"
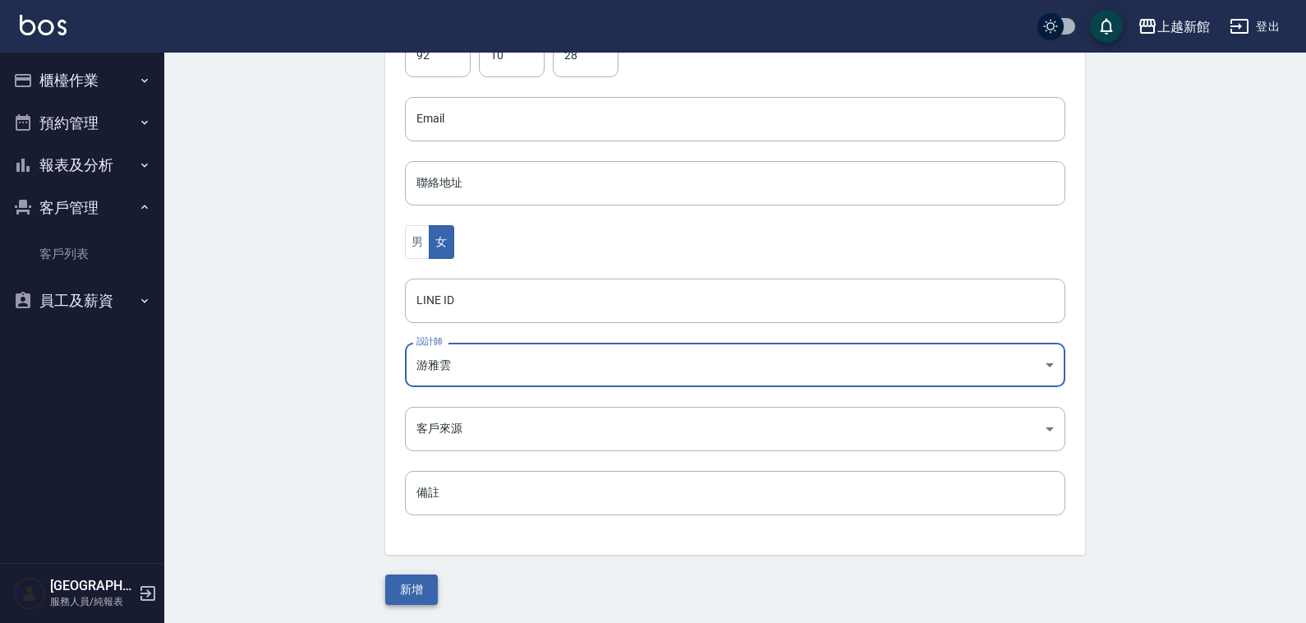
click at [416, 590] on button "新增" at bounding box center [411, 589] width 53 height 30
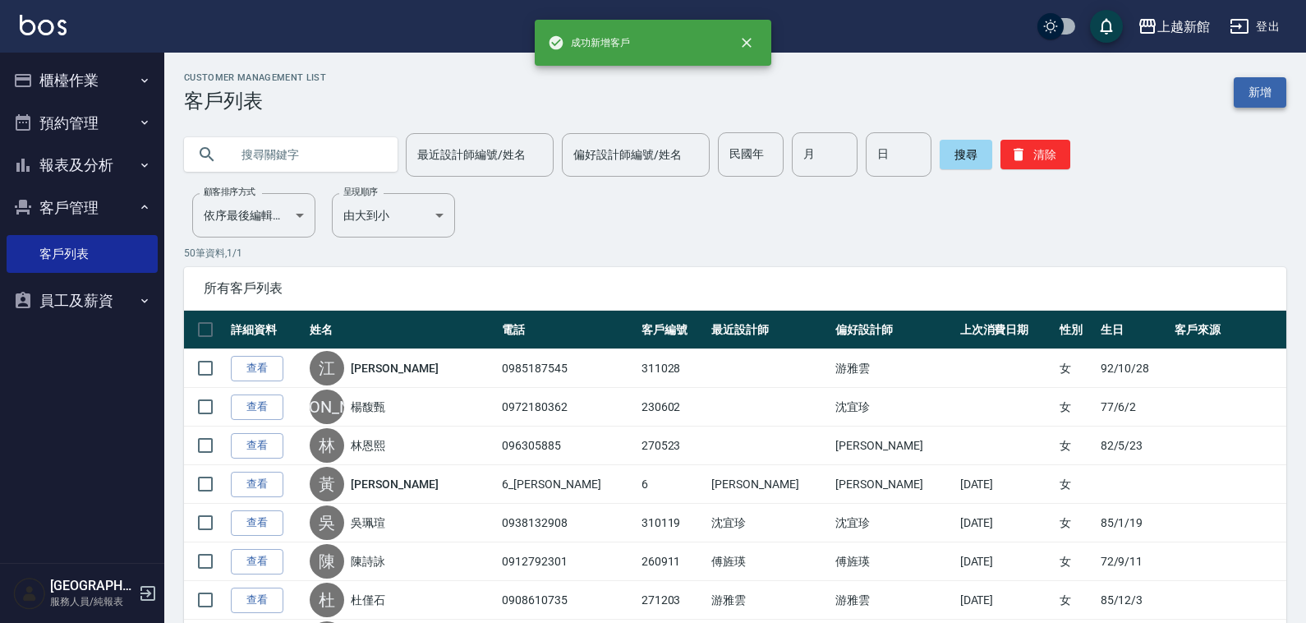
click at [1258, 85] on link "新增" at bounding box center [1260, 92] width 53 height 30
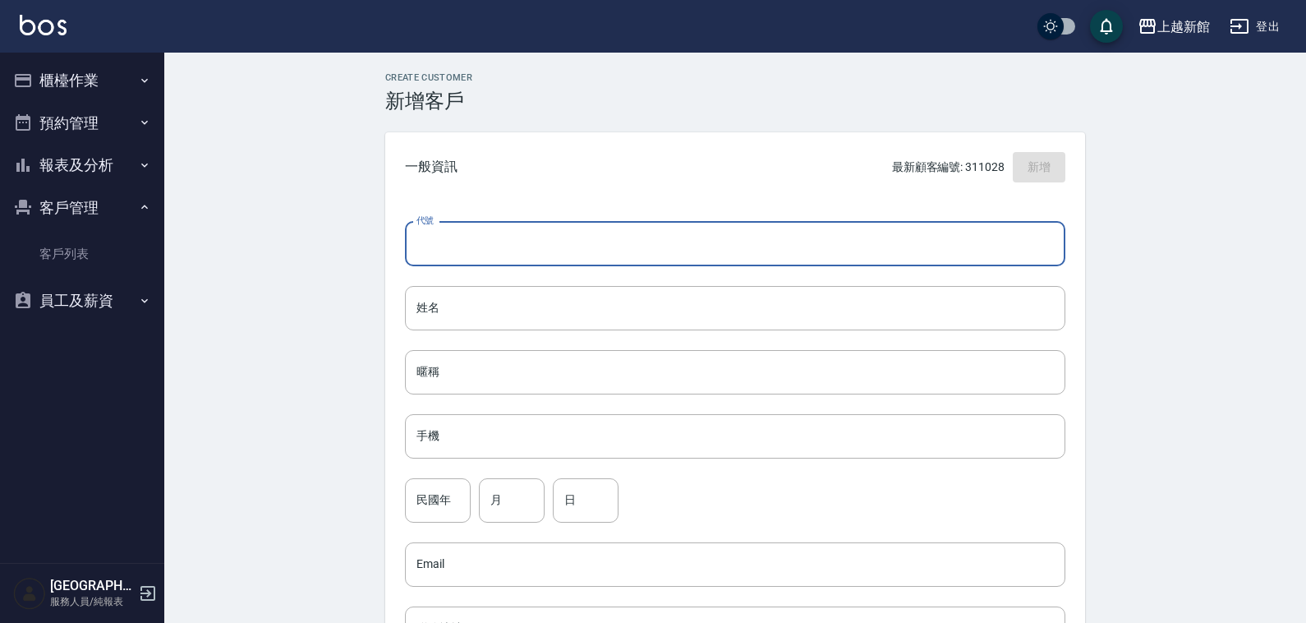
click at [670, 251] on input "代號" at bounding box center [735, 244] width 660 height 44
type input "4"
click at [453, 246] on input "賴宥妍" at bounding box center [718, 244] width 626 height 44
click at [450, 246] on input "賴宥妍" at bounding box center [718, 244] width 626 height 44
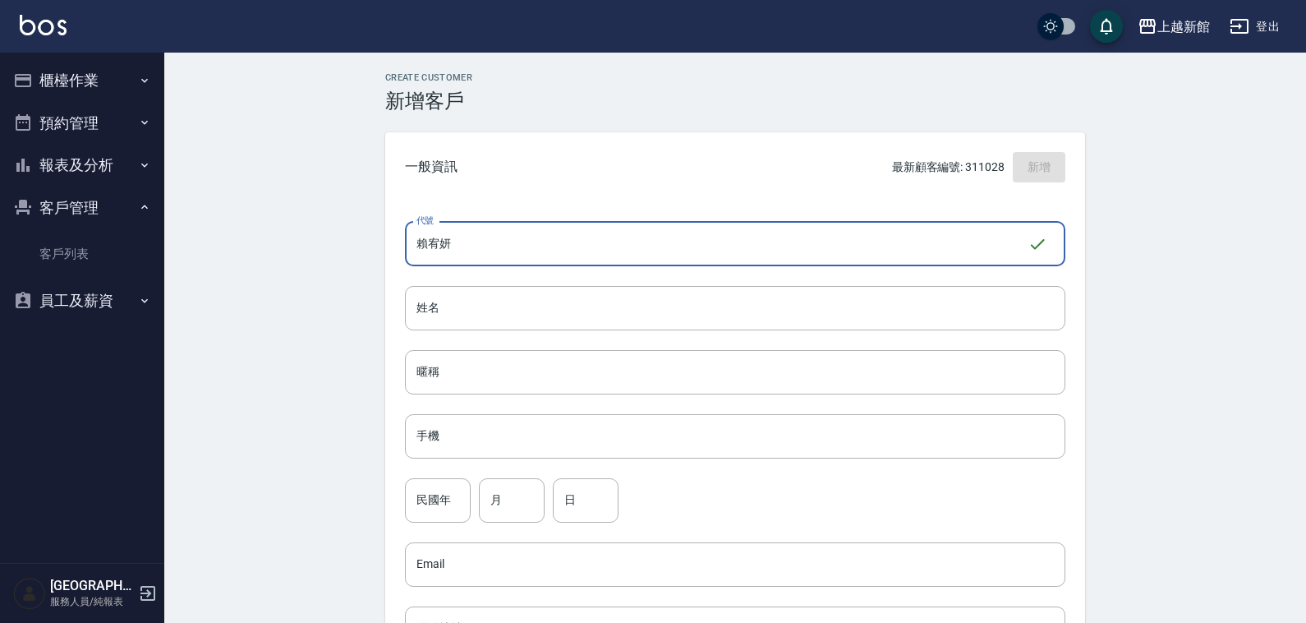
click at [417, 243] on input "賴宥妍" at bounding box center [716, 244] width 623 height 44
click at [421, 243] on input "賴宥妍" at bounding box center [716, 244] width 623 height 44
click at [421, 242] on input "賴宥妍" at bounding box center [716, 244] width 623 height 44
drag, startPoint x: 425, startPoint y: 245, endPoint x: 415, endPoint y: 243, distance: 10.0
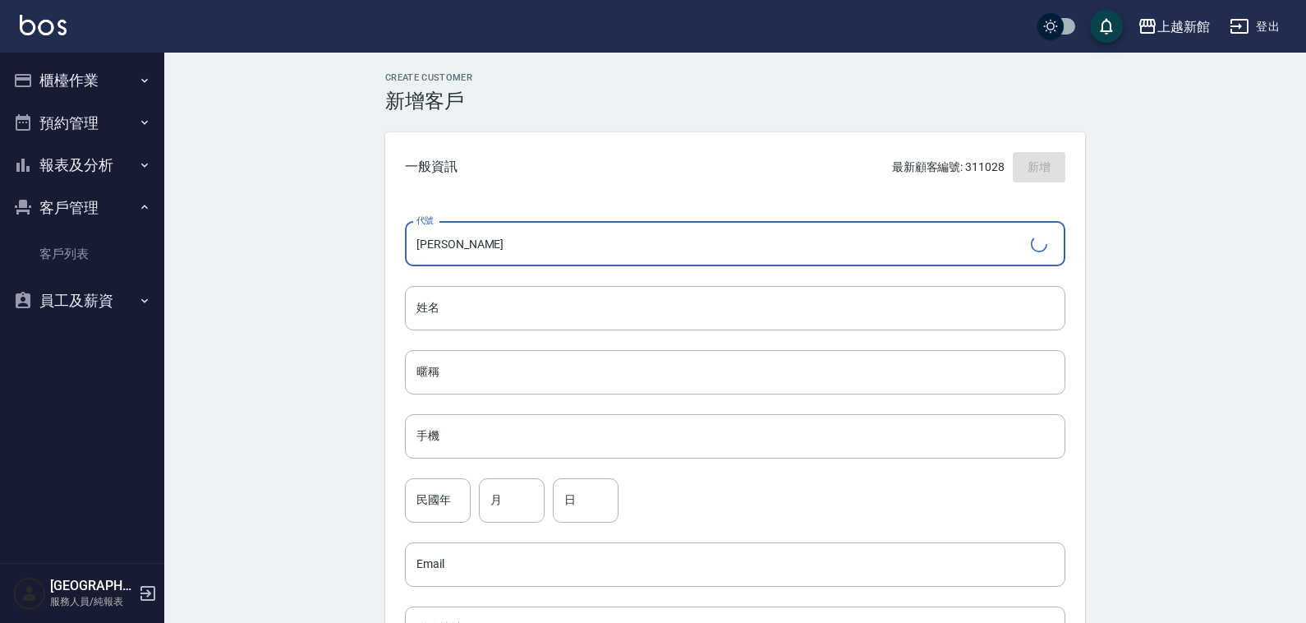
click at [419, 244] on input "[PERSON_NAME]" at bounding box center [718, 244] width 626 height 44
type input "妍[PERSON_NAME]"
click at [450, 245] on input "妍[PERSON_NAME]" at bounding box center [718, 244] width 626 height 44
drag, startPoint x: 412, startPoint y: 240, endPoint x: 461, endPoint y: 239, distance: 48.5
click at [461, 239] on input "妍[PERSON_NAME]" at bounding box center [716, 244] width 623 height 44
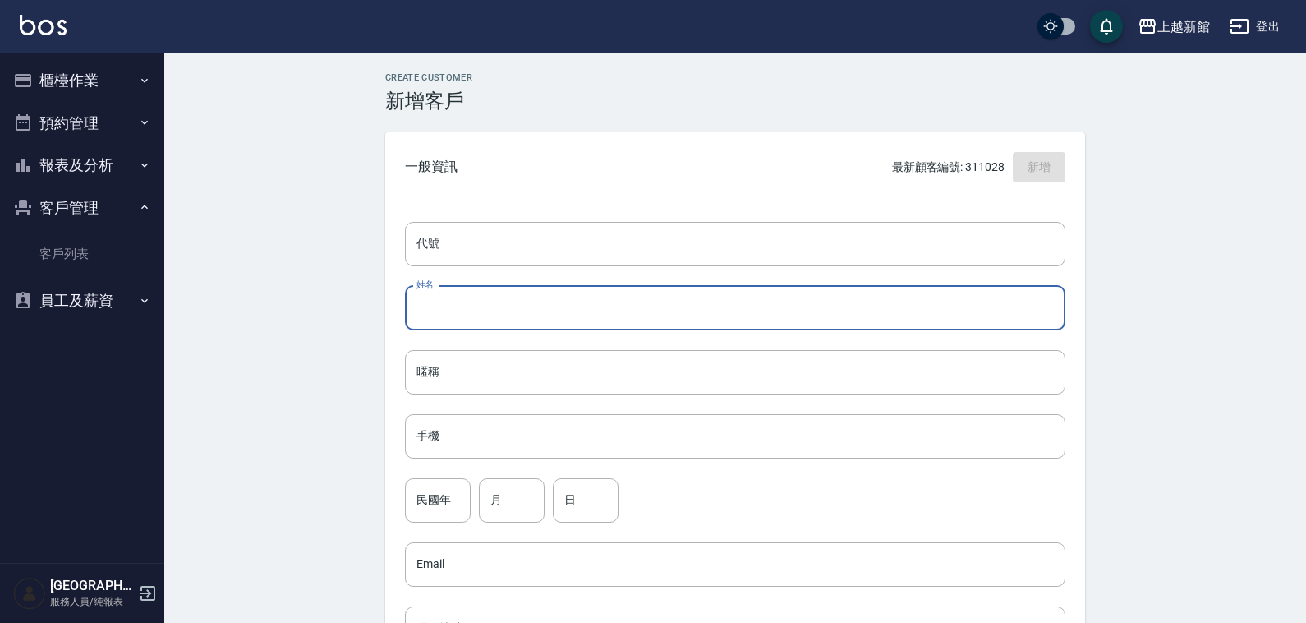
click at [501, 312] on input "姓名" at bounding box center [735, 308] width 660 height 44
paste input "妍[PERSON_NAME]"
type input "妍[PERSON_NAME]"
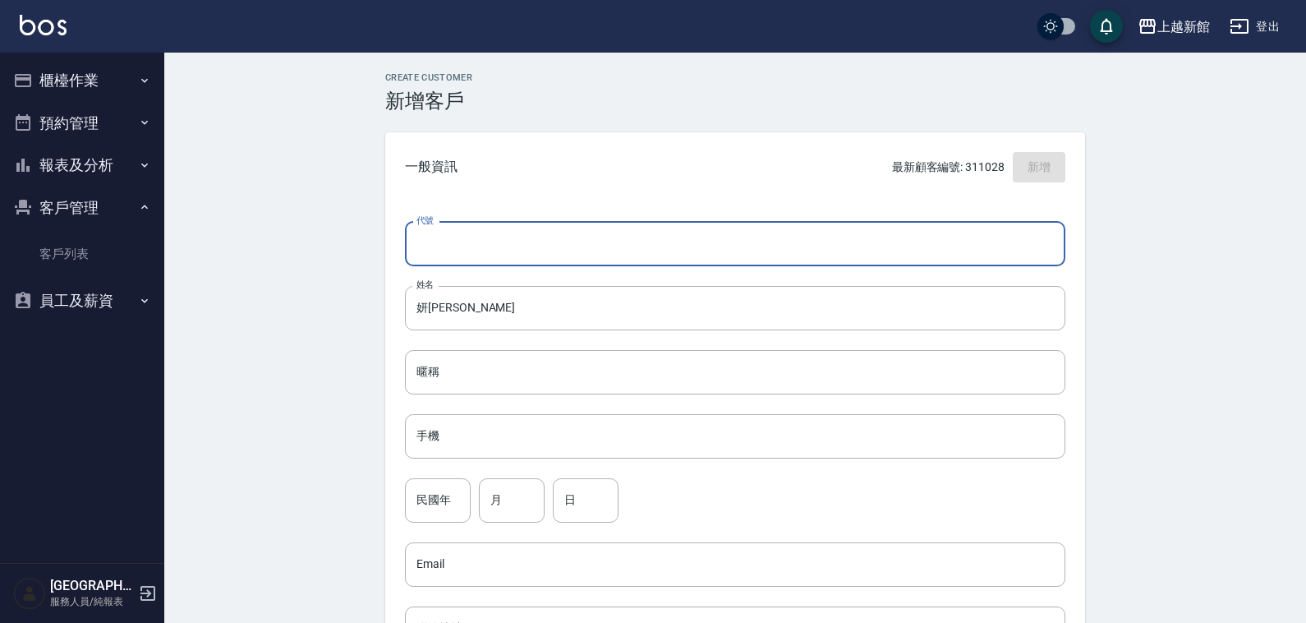
click at [505, 239] on input "代號" at bounding box center [735, 244] width 660 height 44
type input "1"
type input "490928"
click at [489, 449] on input "手機" at bounding box center [735, 436] width 660 height 44
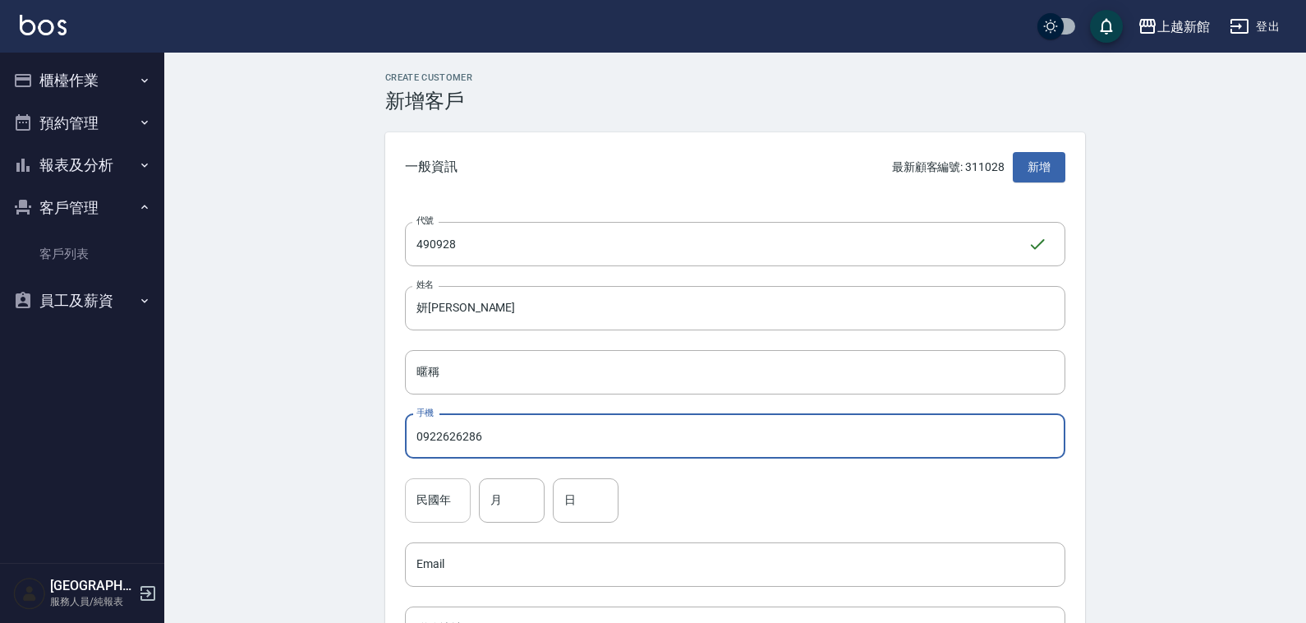
type input "0922626286"
drag, startPoint x: 440, startPoint y: 499, endPoint x: 433, endPoint y: 493, distance: 8.7
click at [440, 499] on input "民國年" at bounding box center [438, 500] width 66 height 44
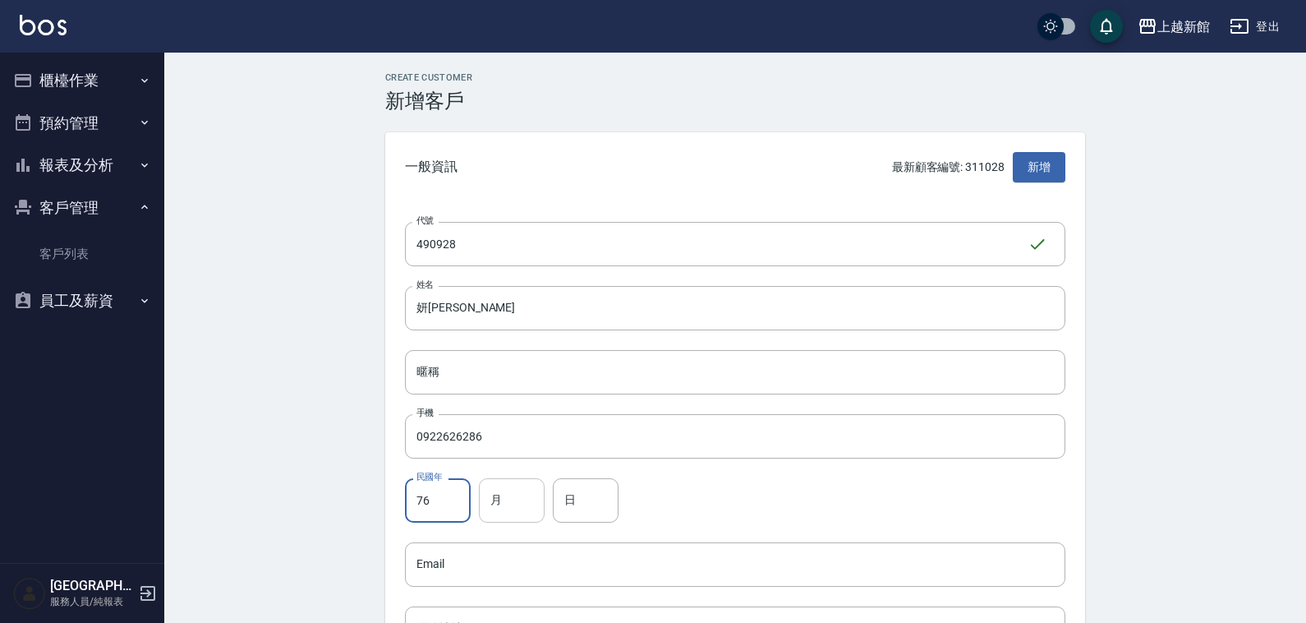
type input "76"
drag, startPoint x: 506, startPoint y: 505, endPoint x: 498, endPoint y: 508, distance: 8.6
click at [505, 506] on input "月" at bounding box center [512, 500] width 66 height 44
type input "09"
click at [592, 497] on input "日" at bounding box center [586, 500] width 66 height 44
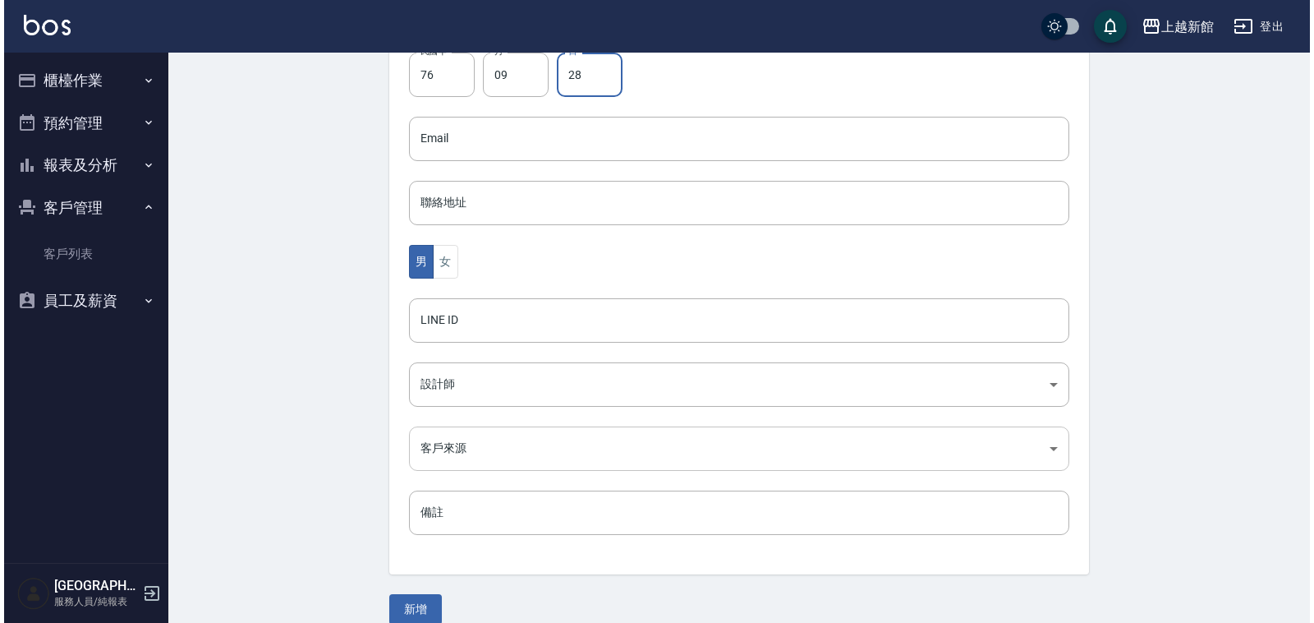
scroll to position [445, 0]
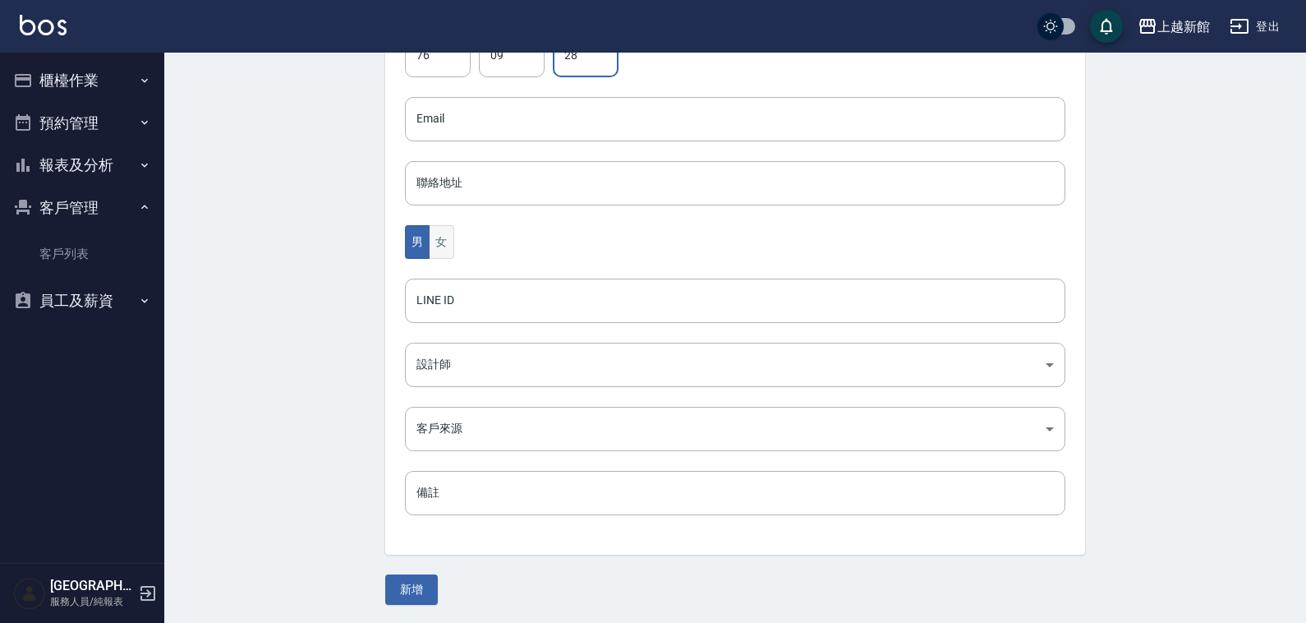
type input "28"
drag, startPoint x: 444, startPoint y: 248, endPoint x: 438, endPoint y: 256, distance: 10.5
click at [442, 251] on button "女" at bounding box center [441, 242] width 25 height 34
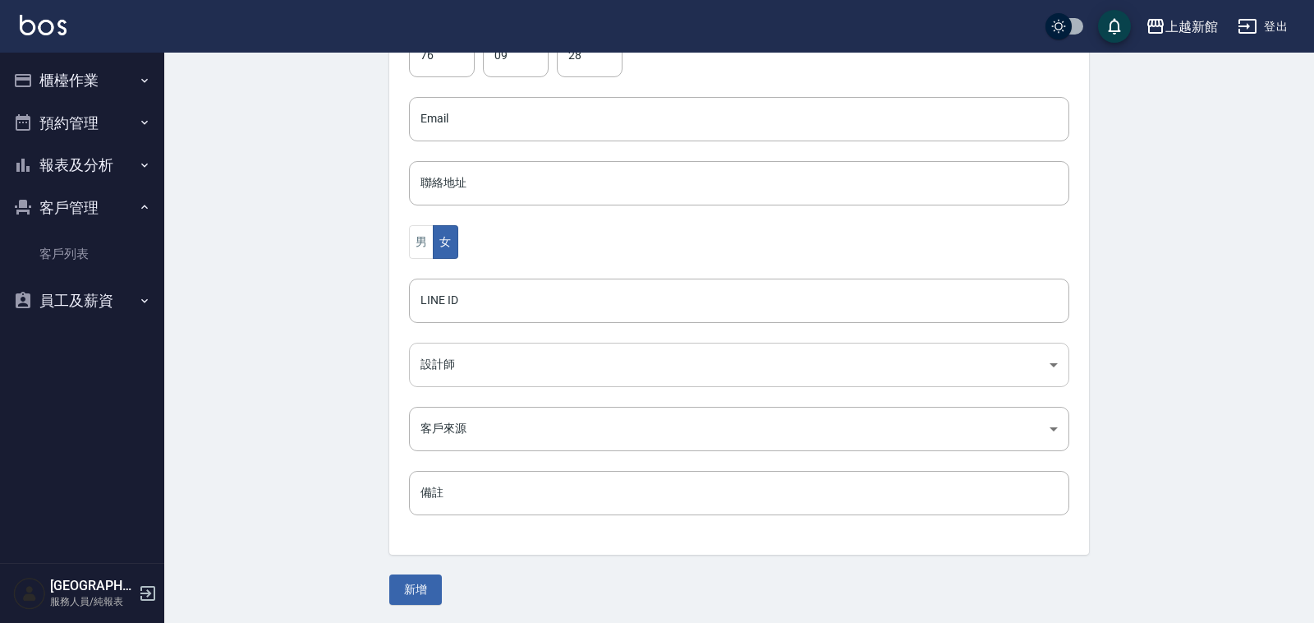
click at [465, 354] on body "上越新館 登出 櫃檯作業 材料自購登錄 現場電腦打卡 預約管理 預約管理 單日預約紀錄 單週預約紀錄 報表及分析 報表目錄 店家日報表 互助日報表 互助業績報…" at bounding box center [657, 90] width 1314 height 1070
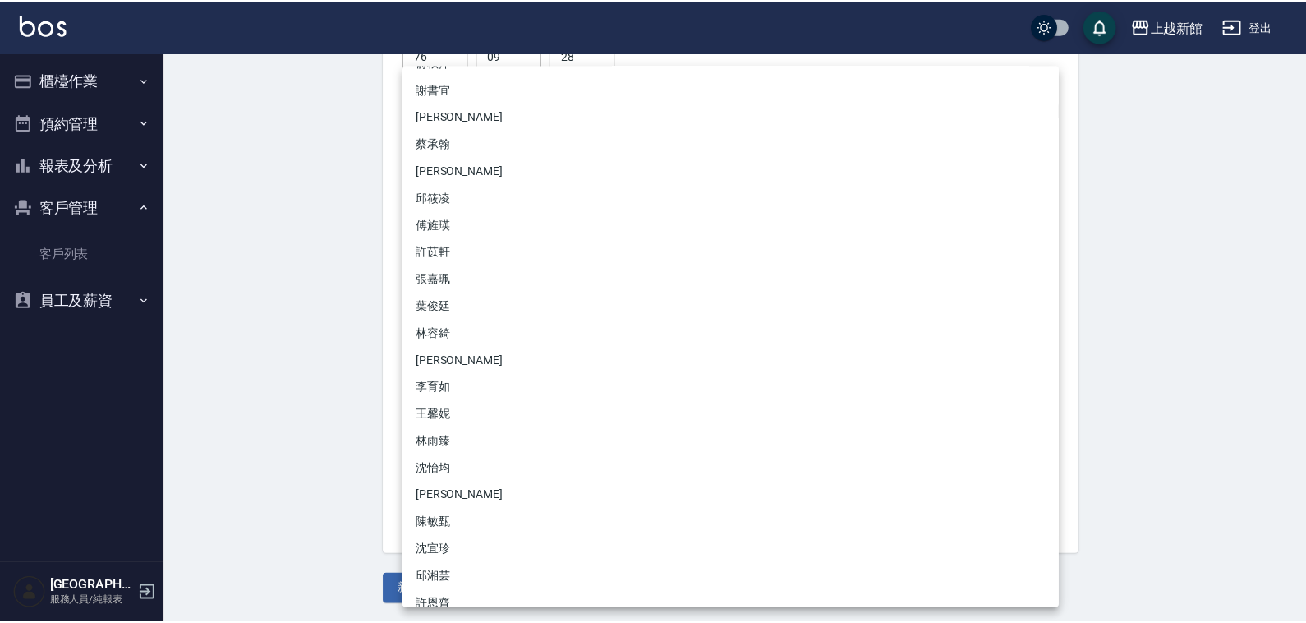
scroll to position [173, 0]
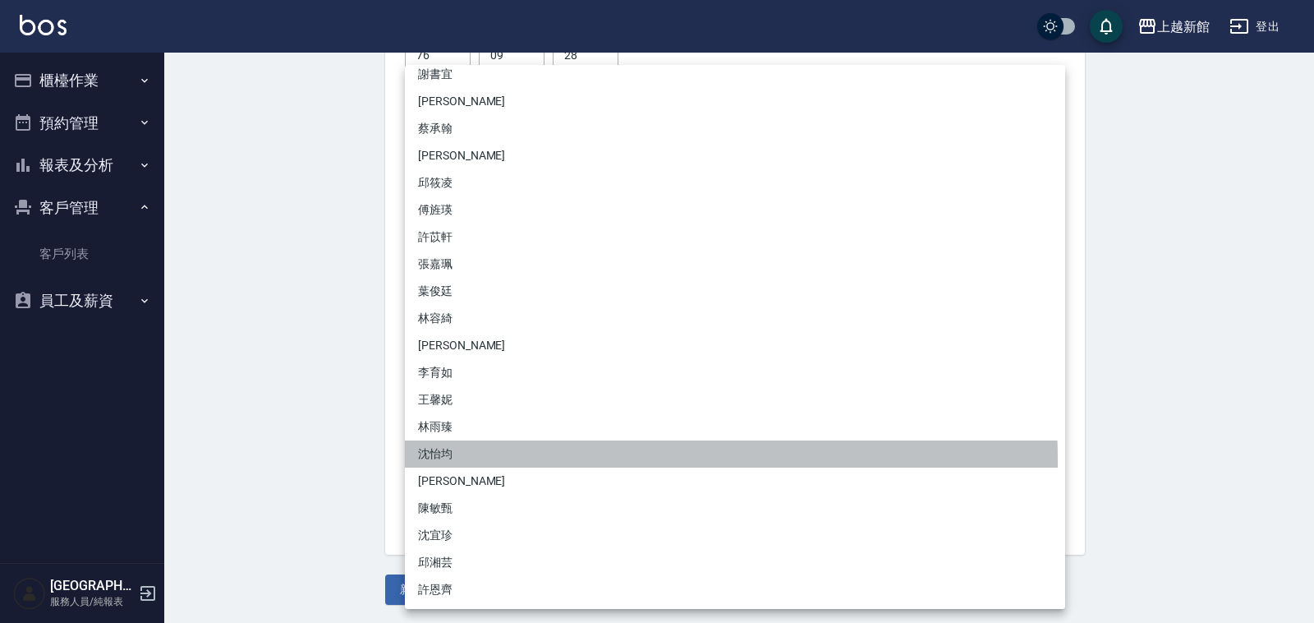
click at [458, 460] on li "沈怡均" at bounding box center [735, 453] width 660 height 27
type input "15a18275-fbb5-4975-8588-eb5da8df17b5"
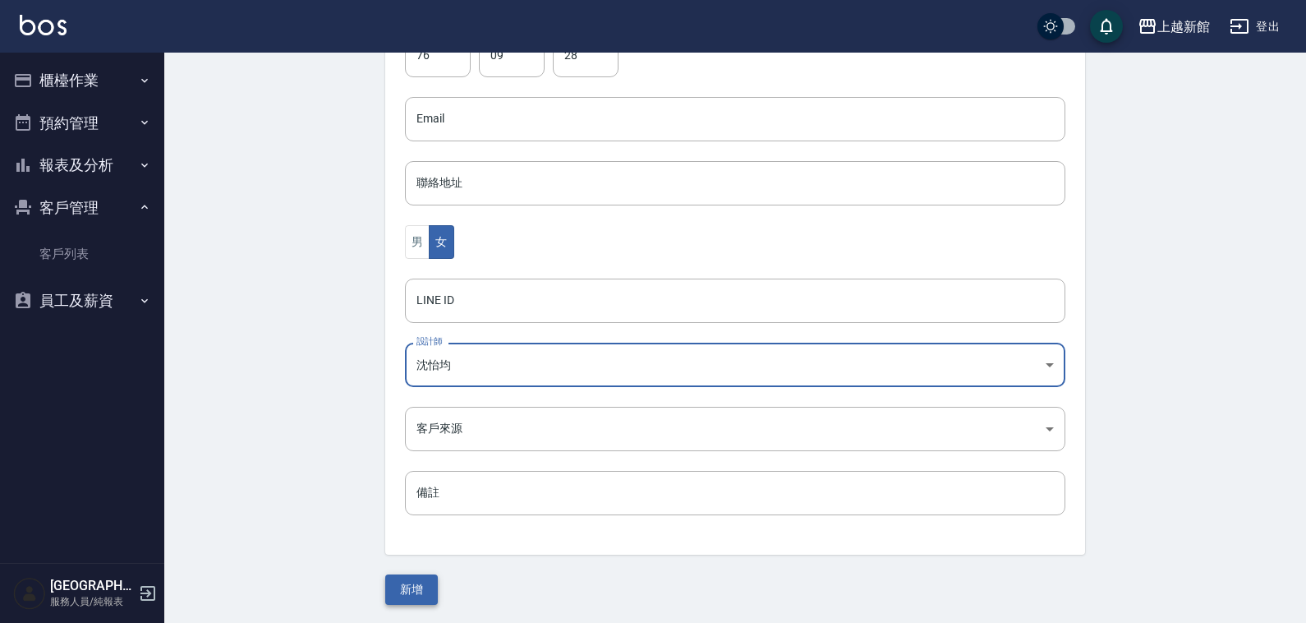
click at [421, 588] on button "新增" at bounding box center [411, 589] width 53 height 30
